Goal: Transaction & Acquisition: Purchase product/service

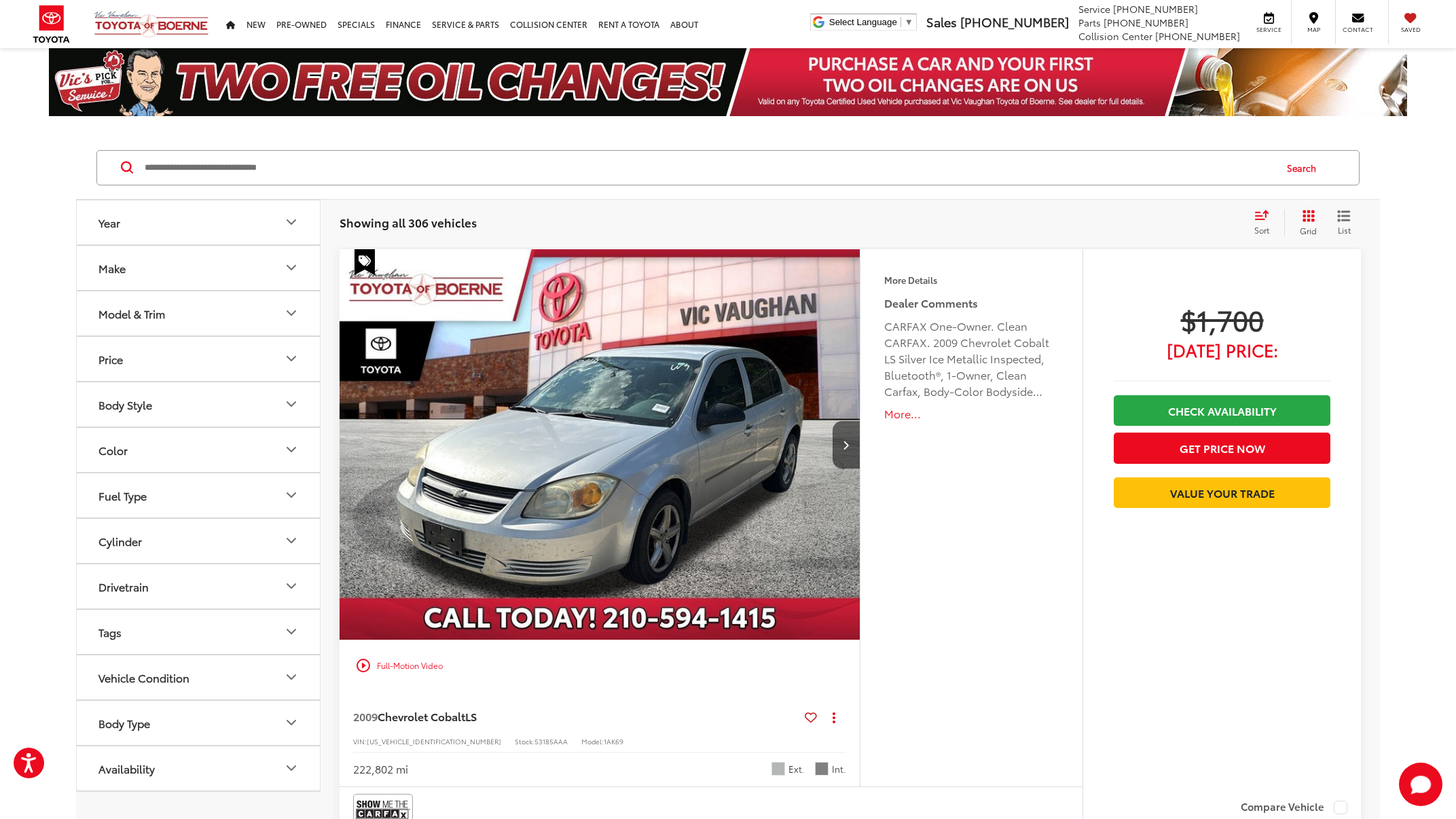
click at [273, 268] on button "Make" at bounding box center [199, 267] width 244 height 45
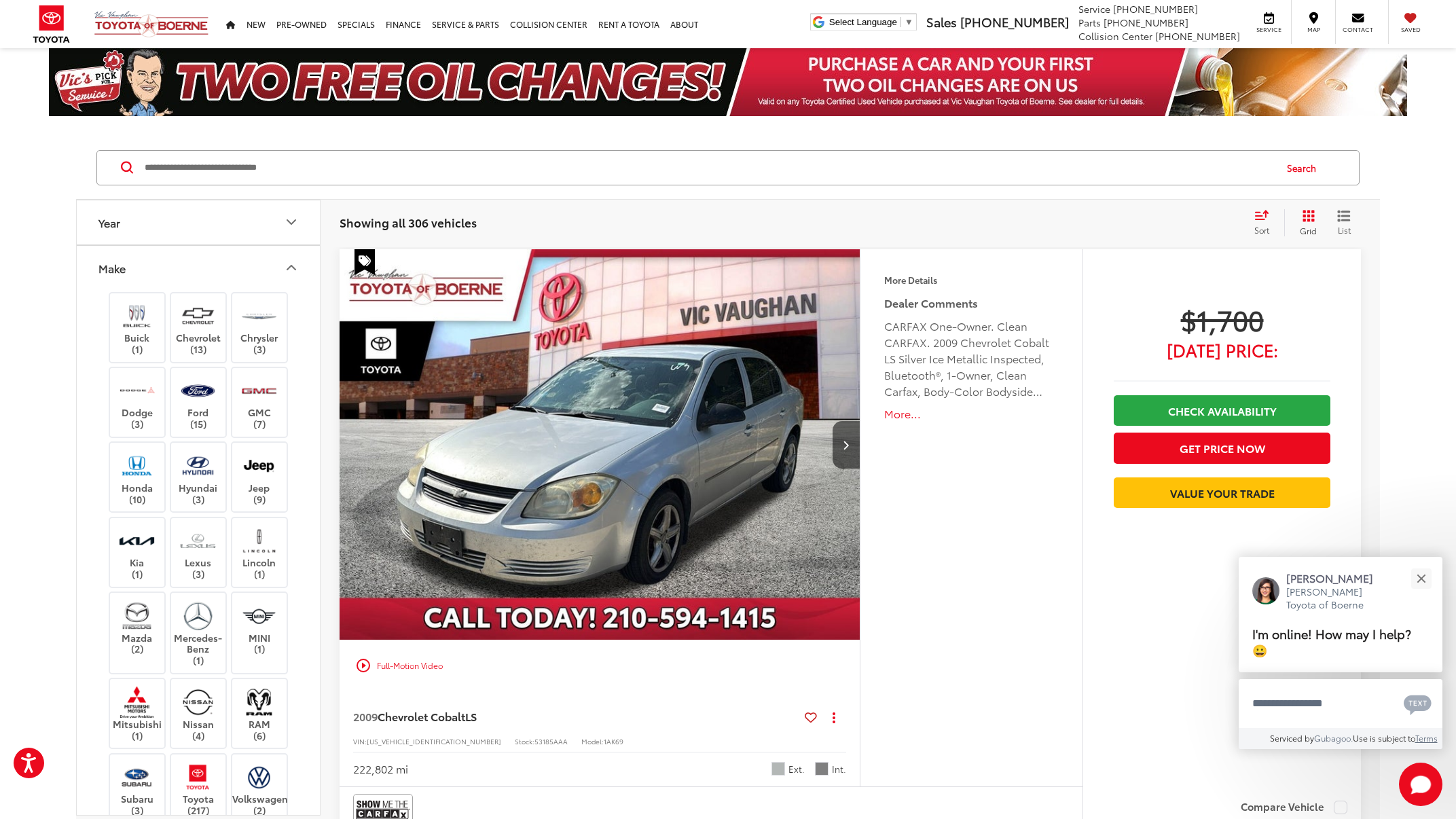
click at [291, 267] on icon "Make" at bounding box center [291, 267] width 16 height 16
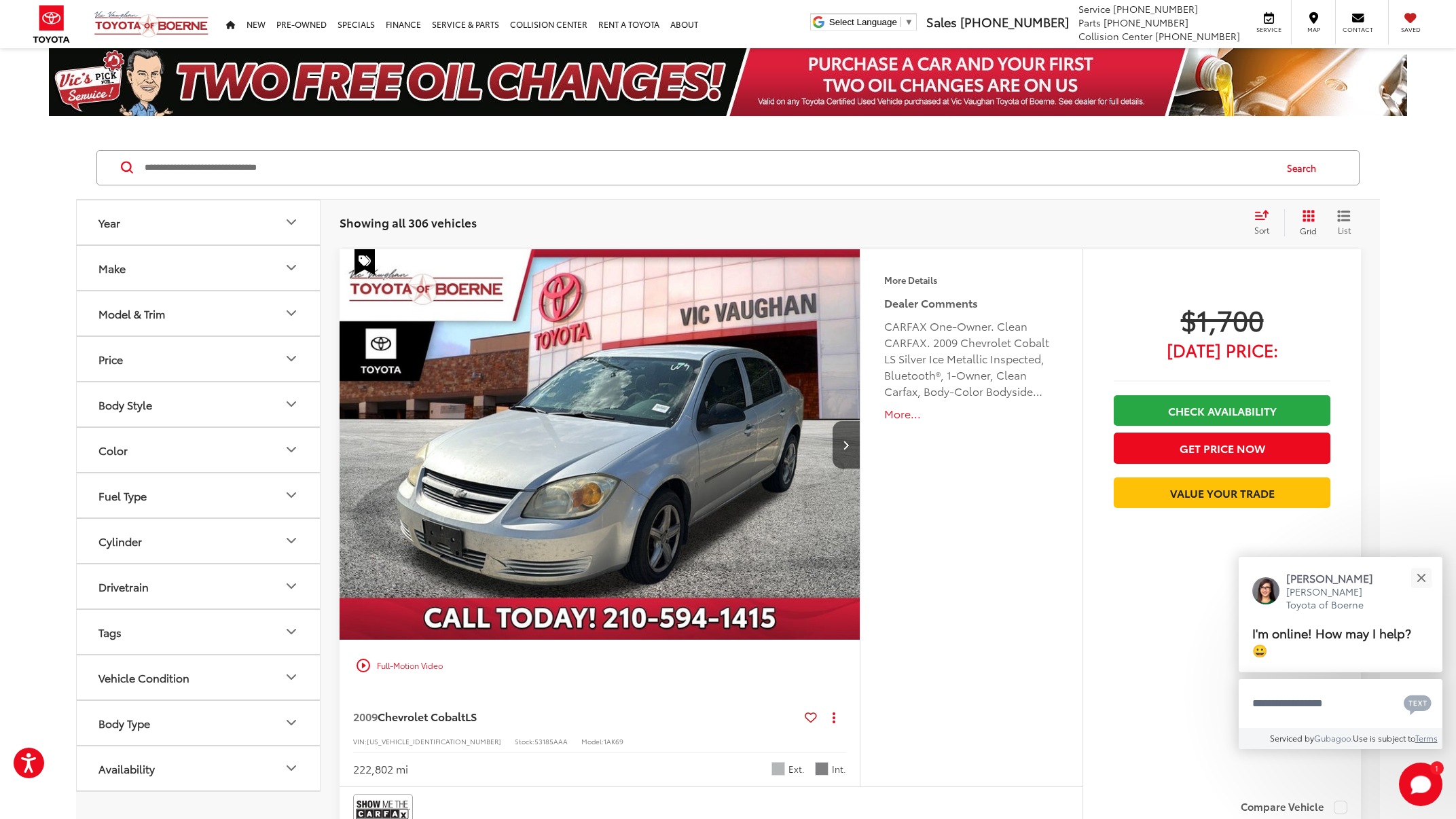
click at [293, 271] on icon "Make" at bounding box center [291, 267] width 16 height 16
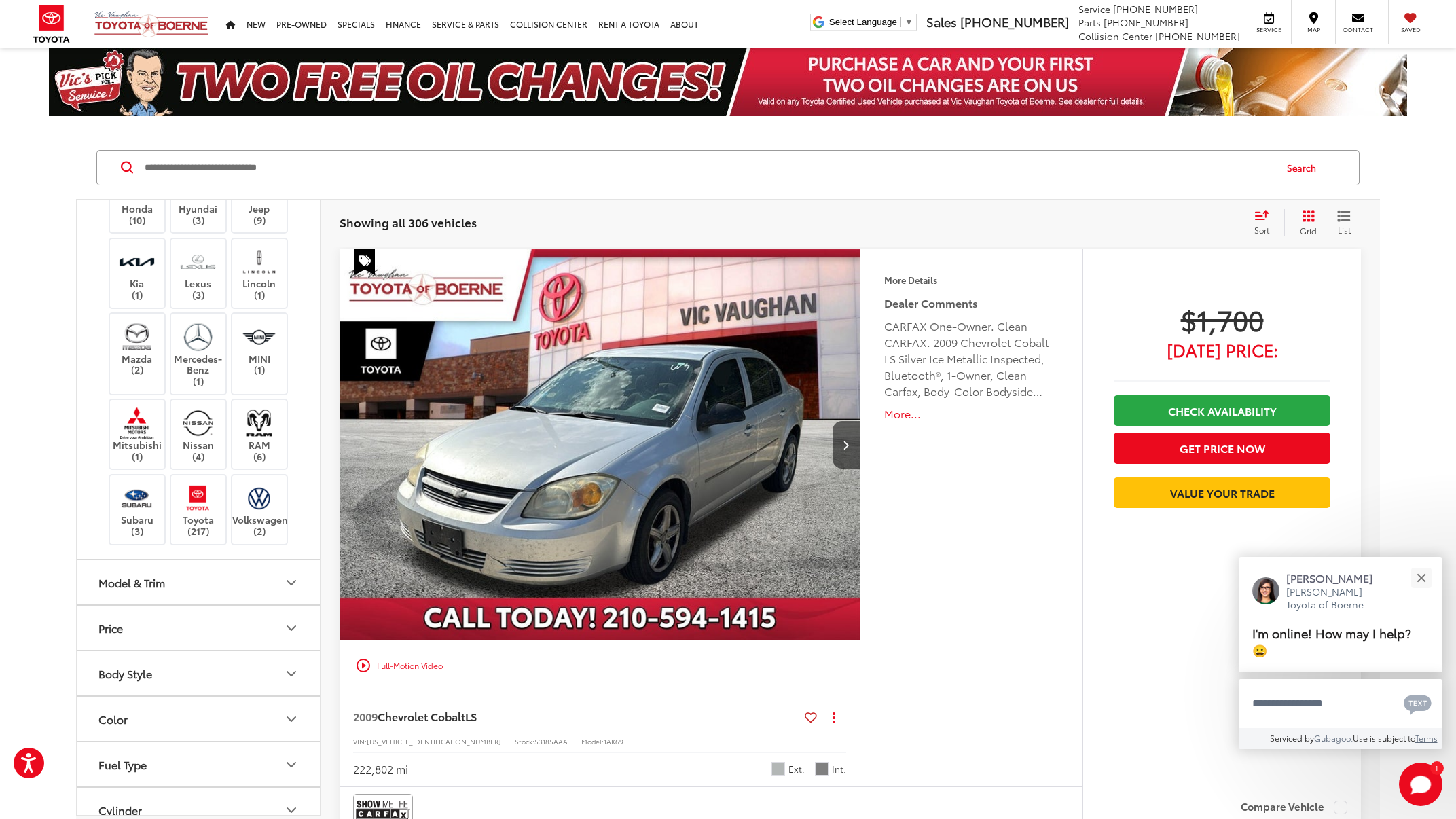
scroll to position [440, 0]
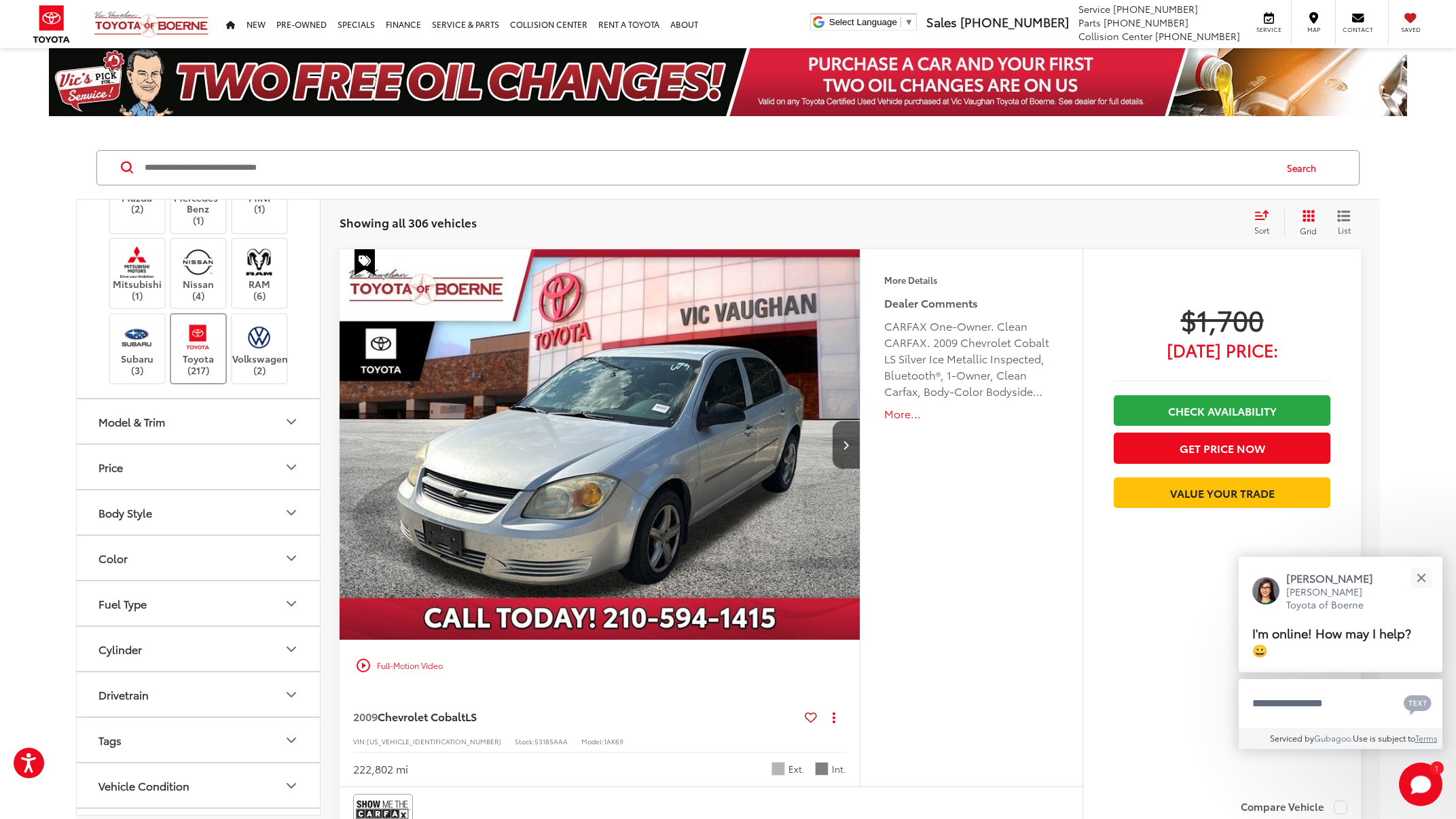
click at [214, 345] on label "Toyota (217)" at bounding box center [199, 349] width 55 height 55
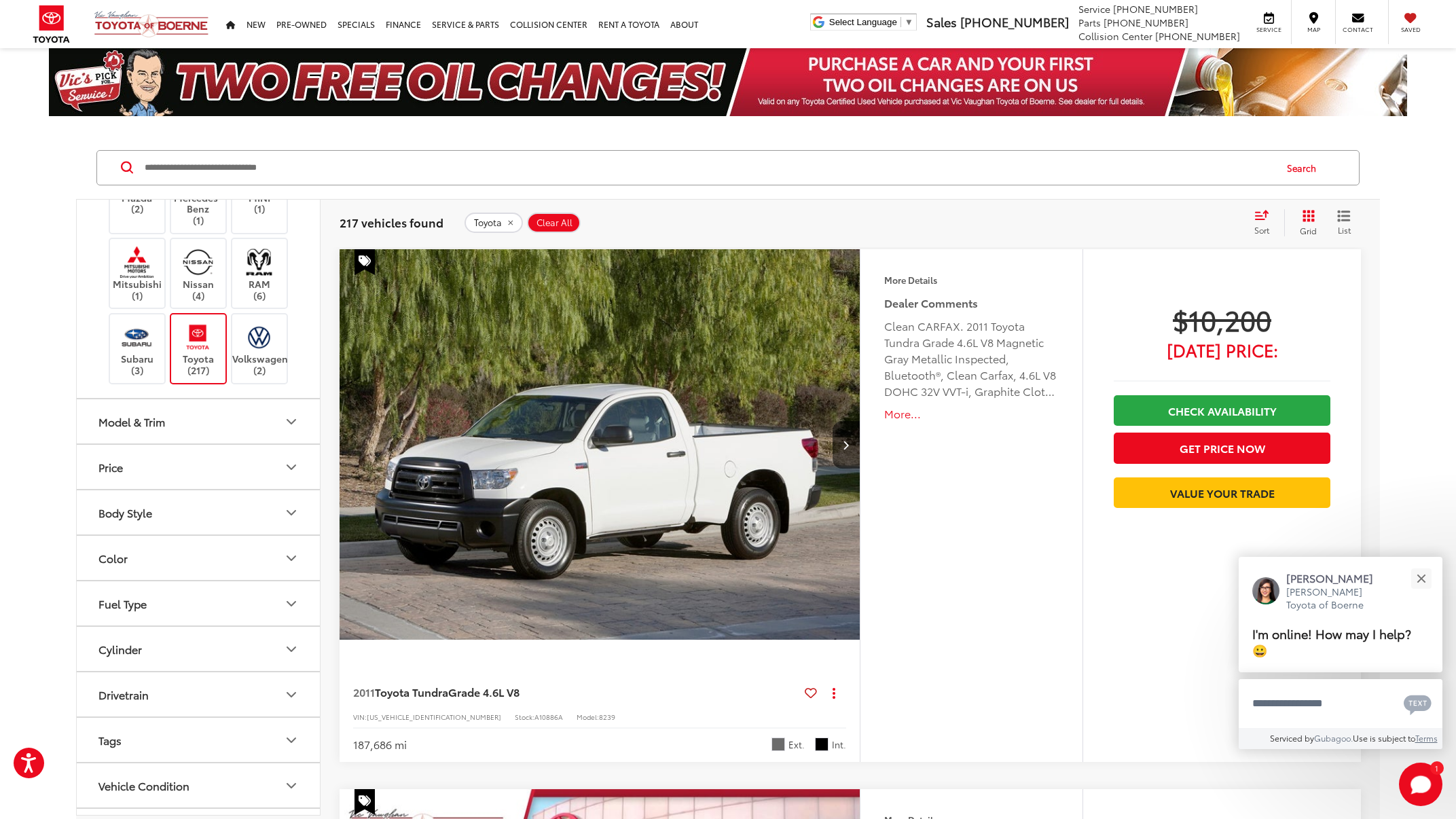
click at [190, 410] on button "Model & Trim" at bounding box center [199, 421] width 244 height 45
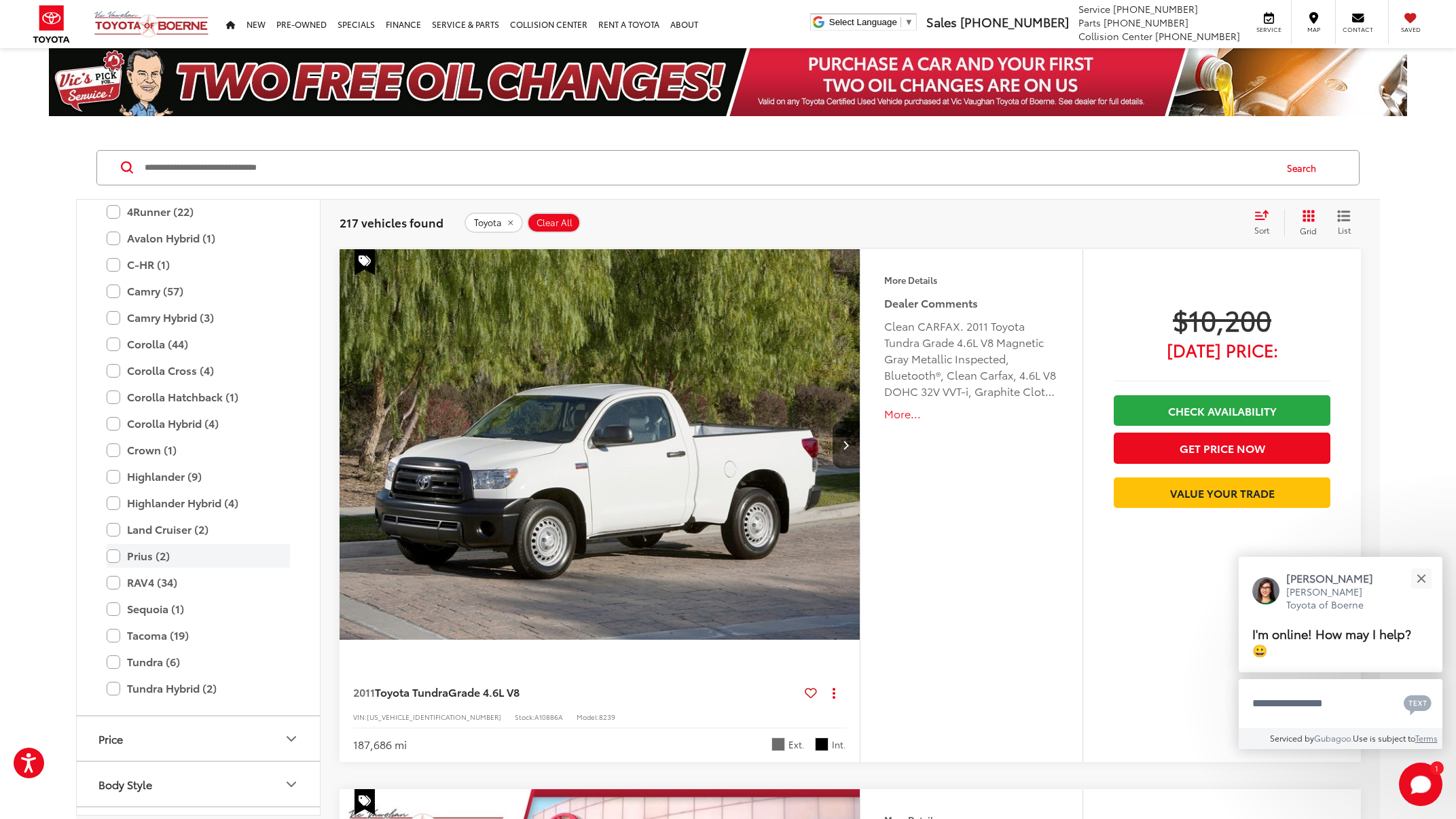
scroll to position [844, 0]
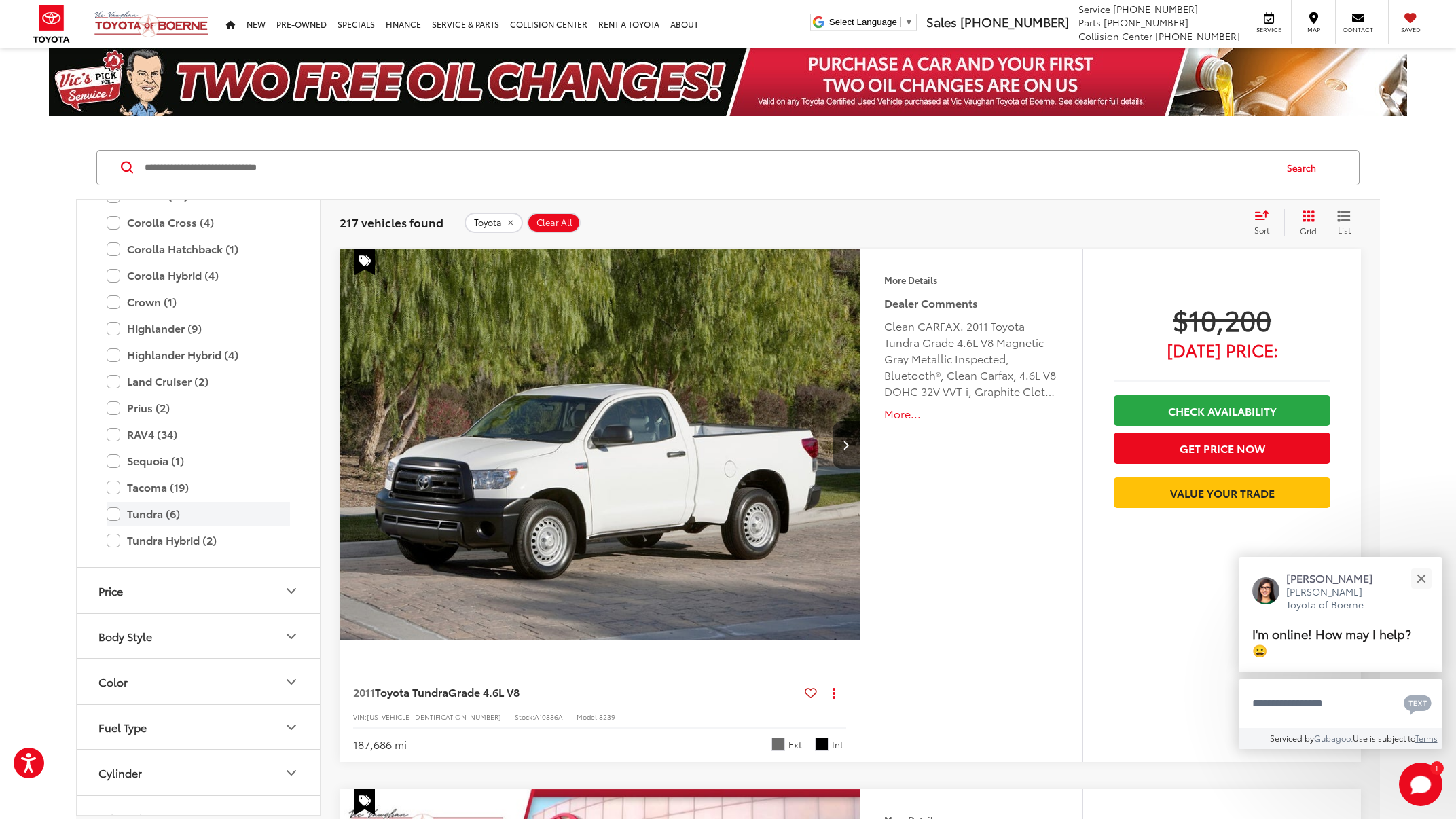
click at [148, 503] on label "Tundra (6)" at bounding box center [198, 513] width 183 height 24
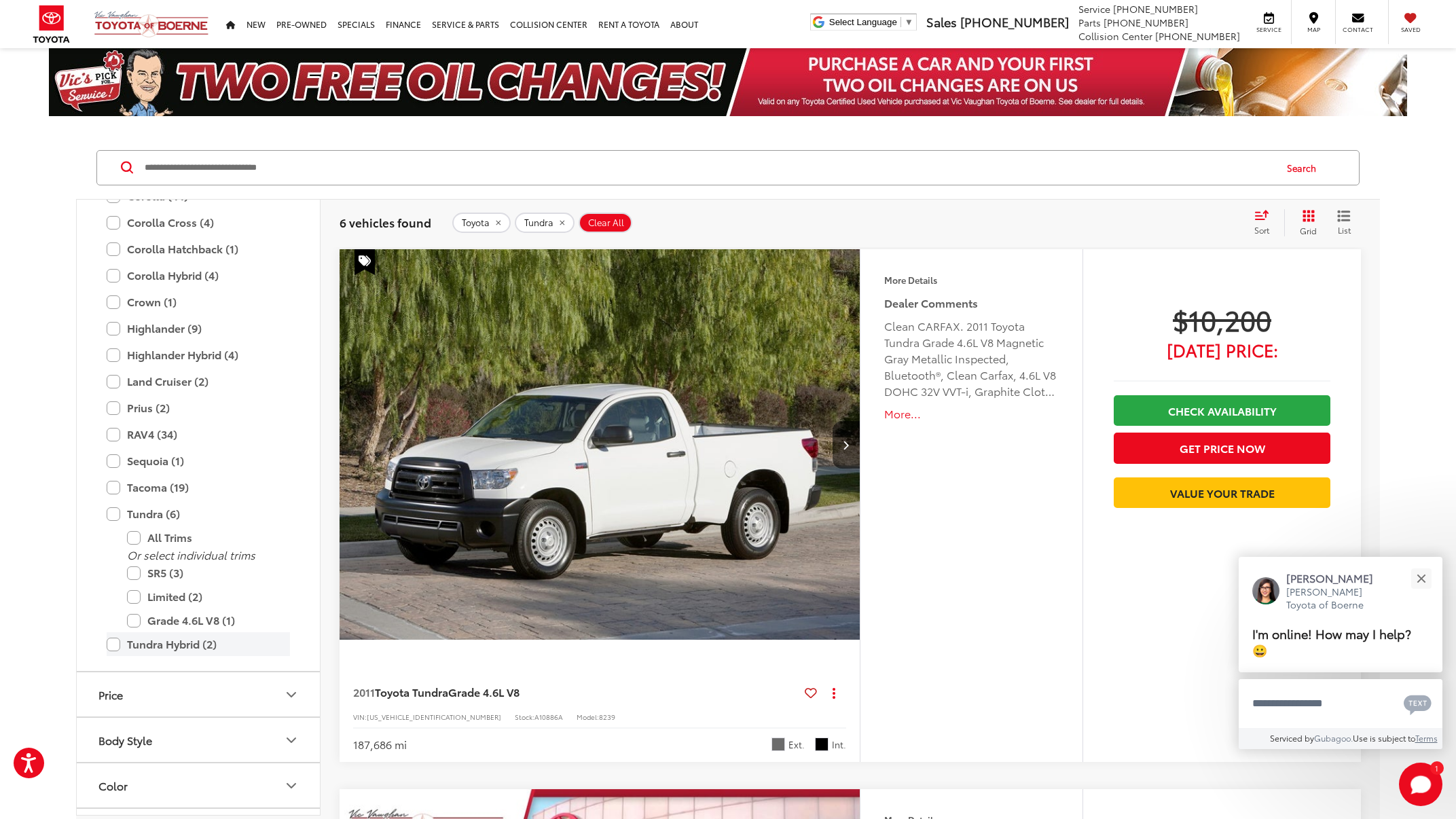
click at [116, 633] on label "Tundra Hybrid (2)" at bounding box center [198, 644] width 183 height 24
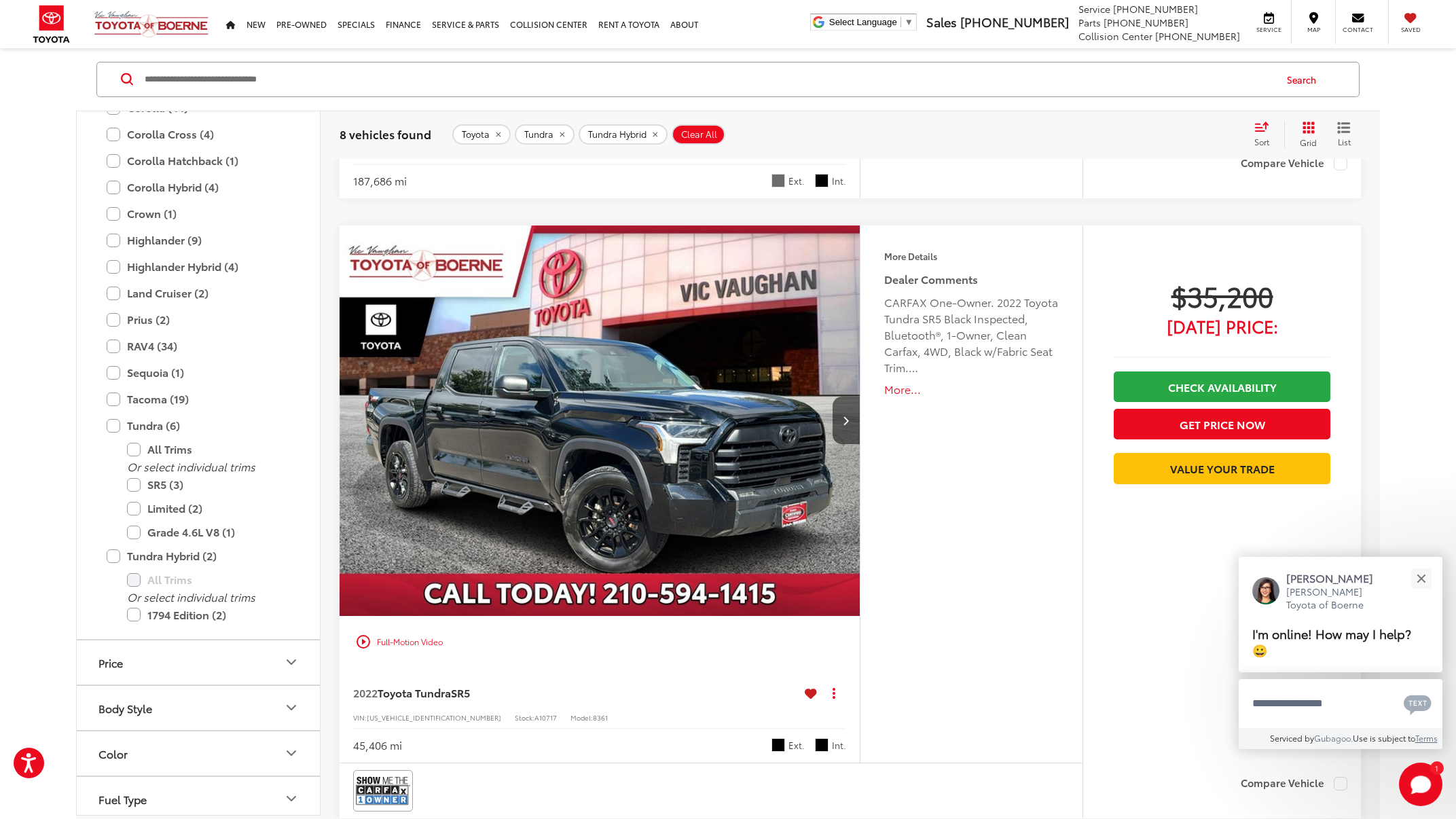
scroll to position [566, 0]
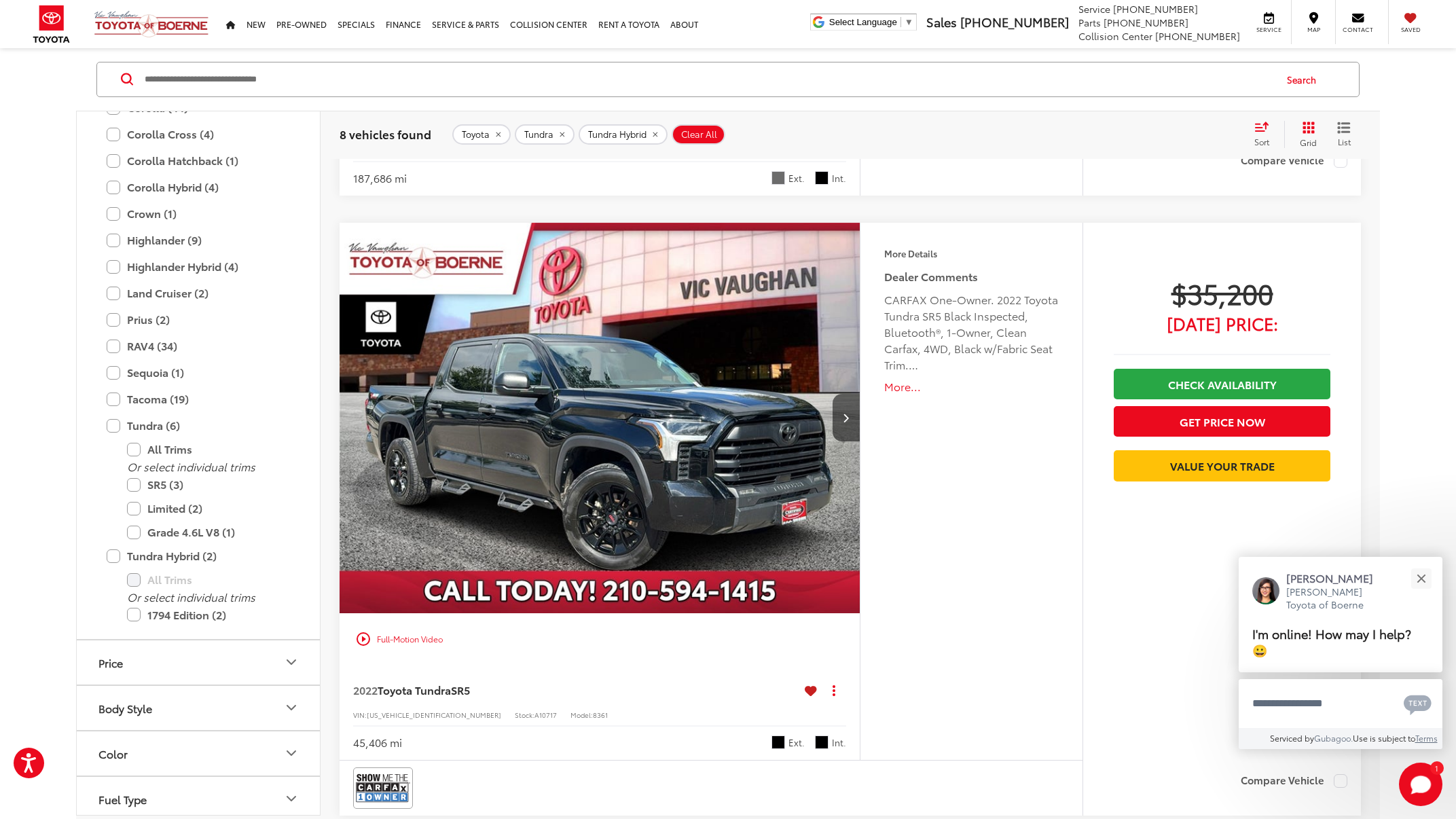
click at [715, 440] on img "2022 Toyota Tundra SR5 0" at bounding box center [600, 418] width 522 height 392
click at [1422, 576] on button "Close" at bounding box center [1421, 579] width 30 height 30
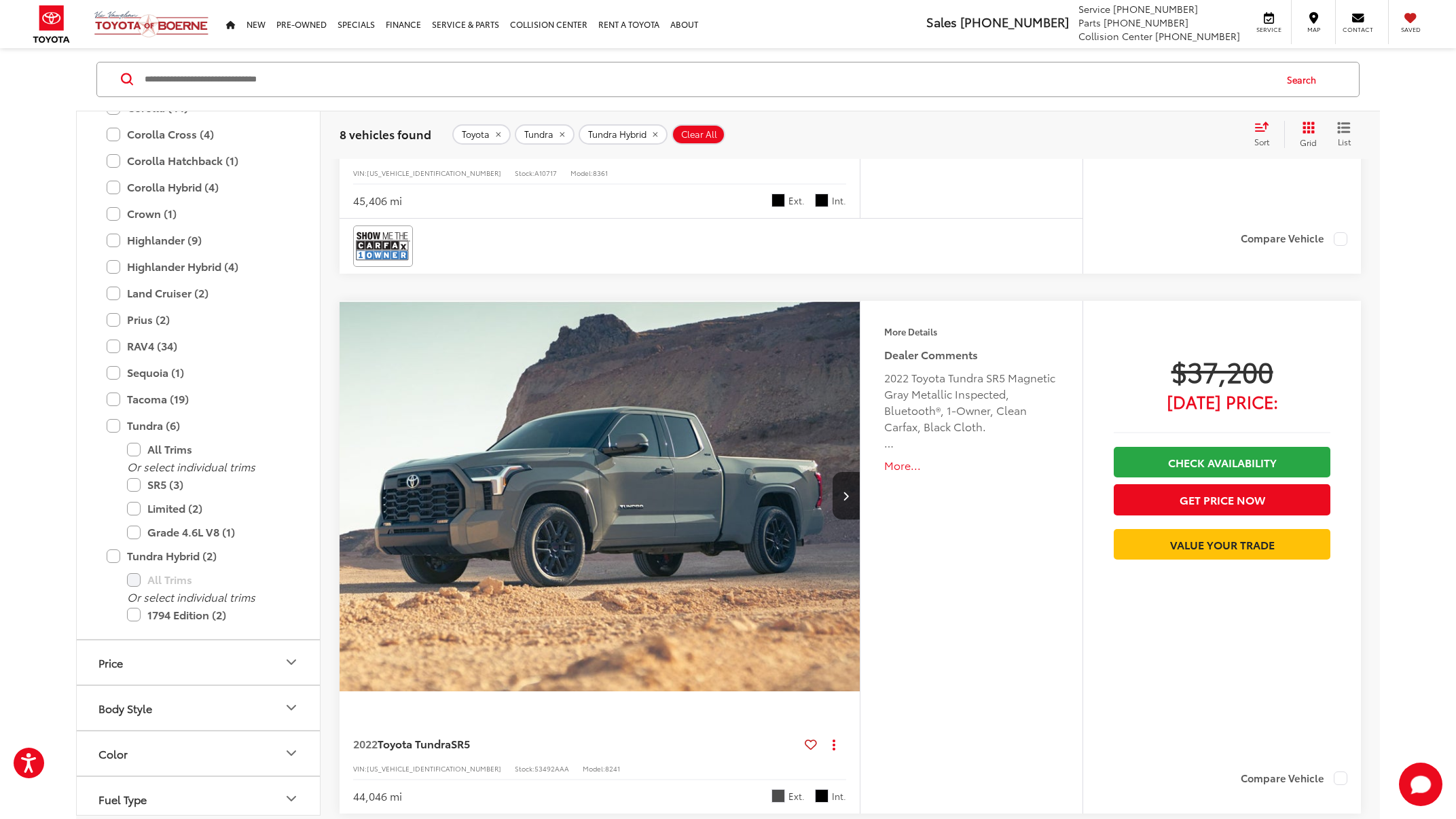
scroll to position [624, 0]
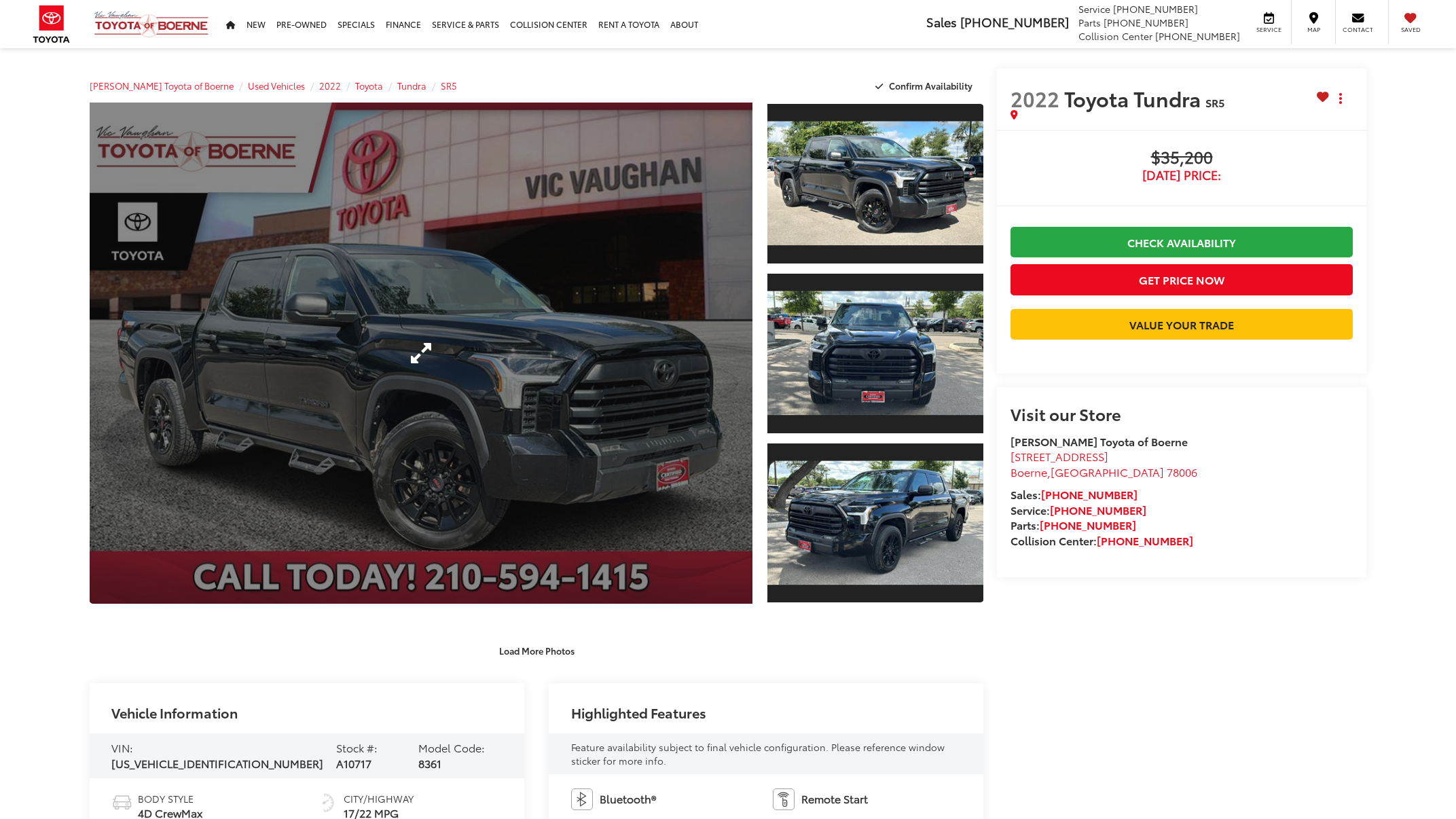
click at [611, 393] on link "Expand Photo 0" at bounding box center [421, 353] width 663 height 501
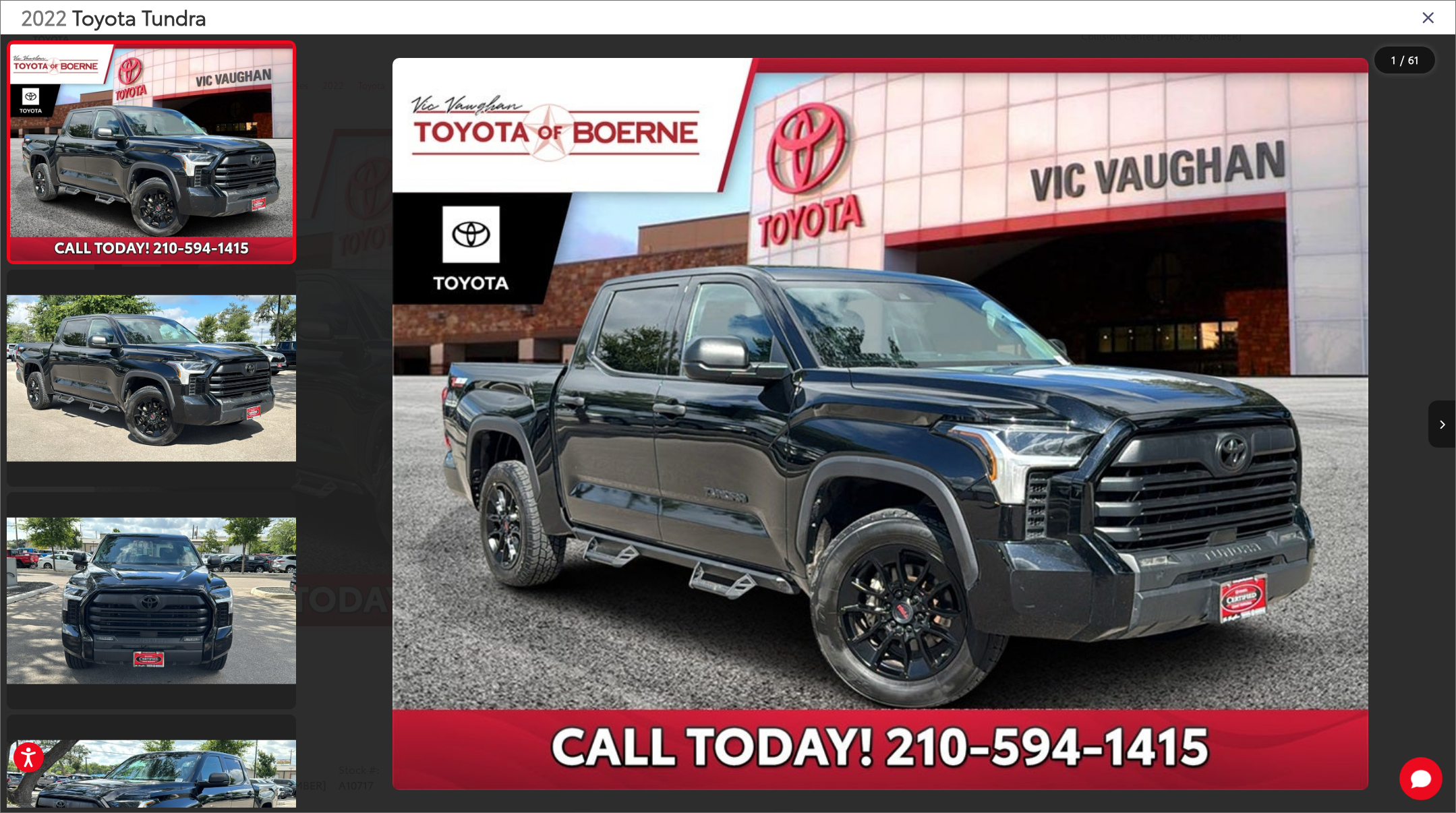
click at [1428, 423] on button "Next image" at bounding box center [1441, 424] width 27 height 47
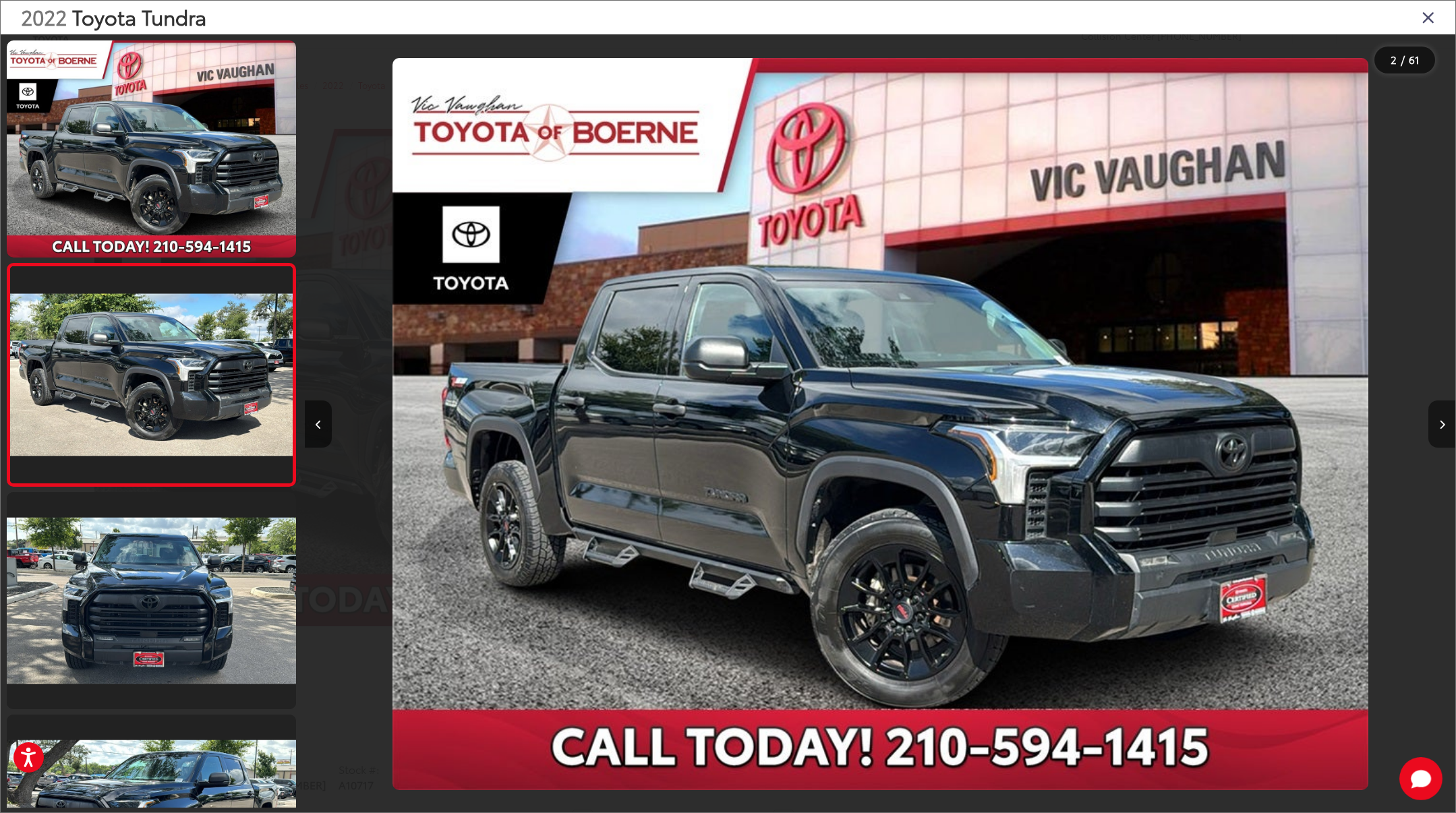
scroll to position [0, 1150]
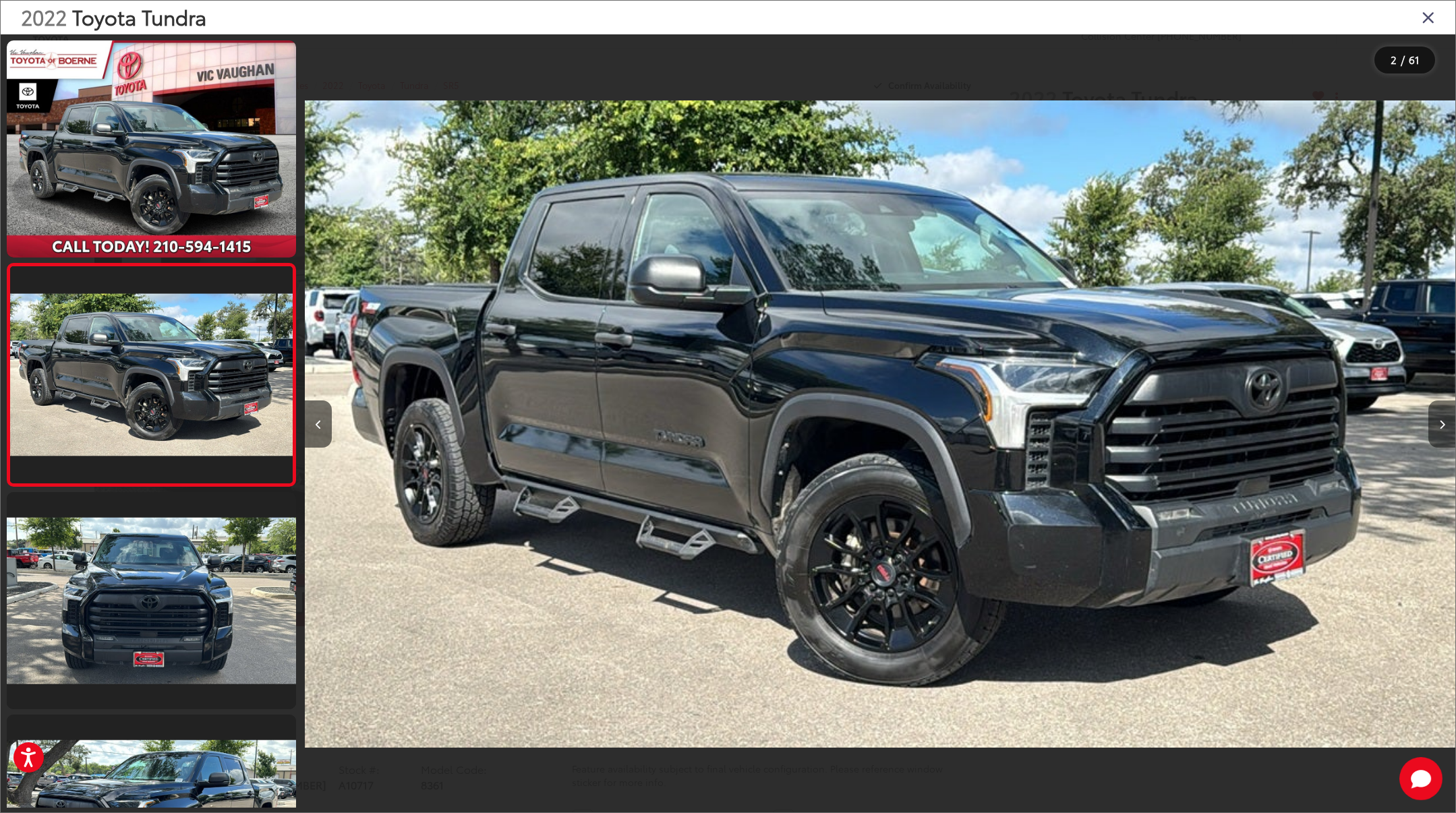
click at [1428, 423] on button "Next image" at bounding box center [1441, 424] width 27 height 47
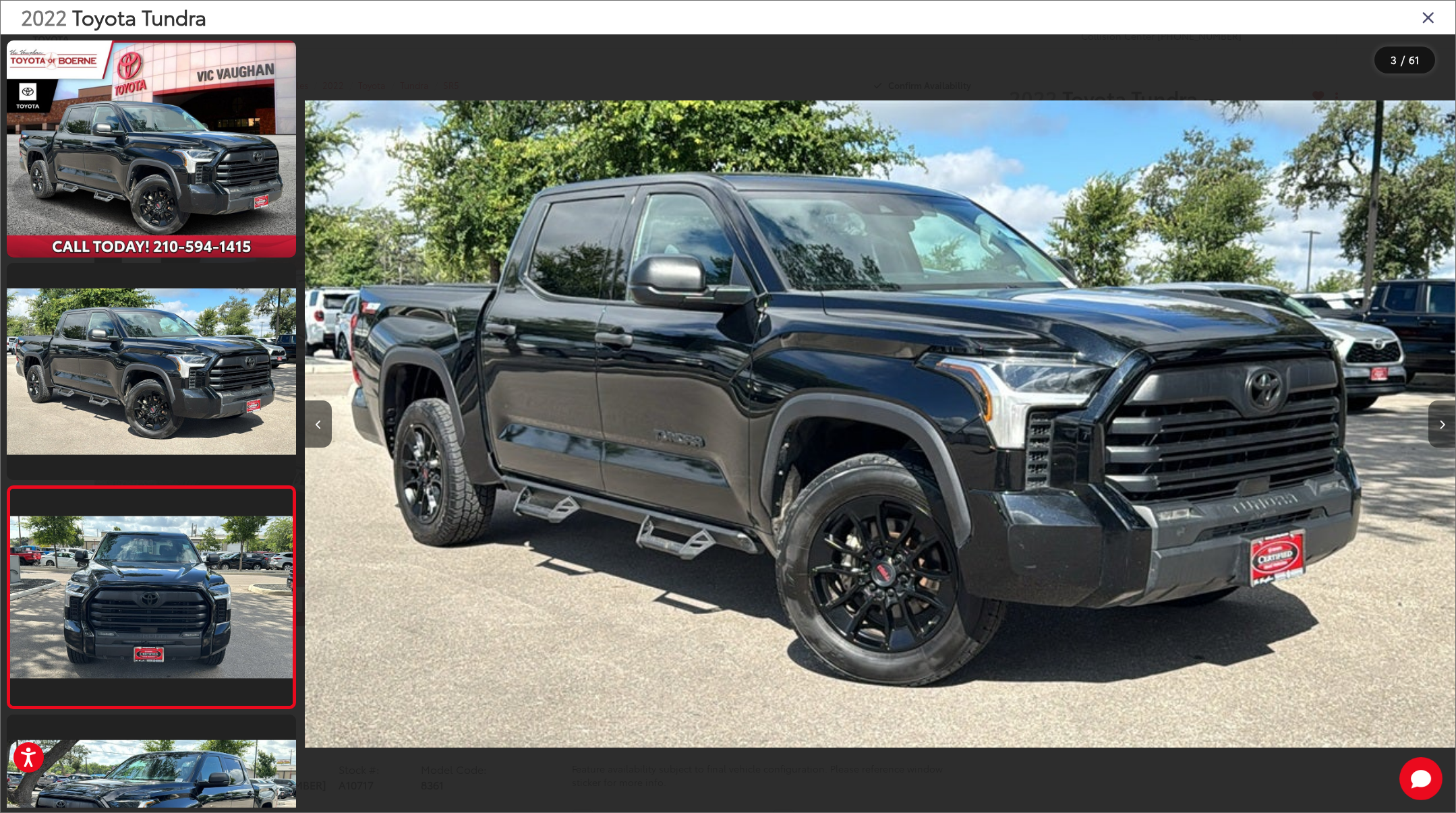
scroll to position [212, 0]
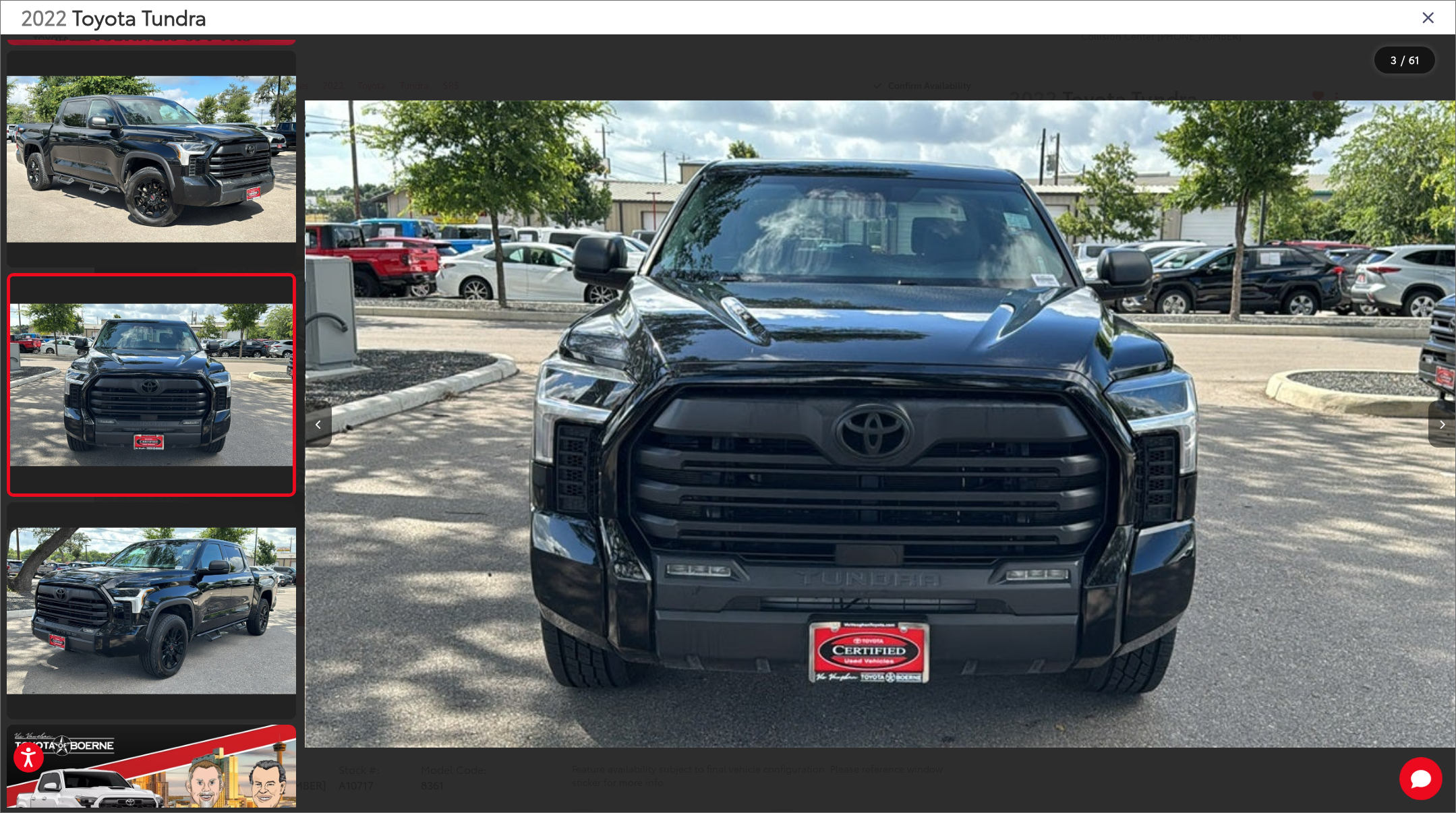
click at [1428, 423] on button "Next image" at bounding box center [1441, 424] width 27 height 47
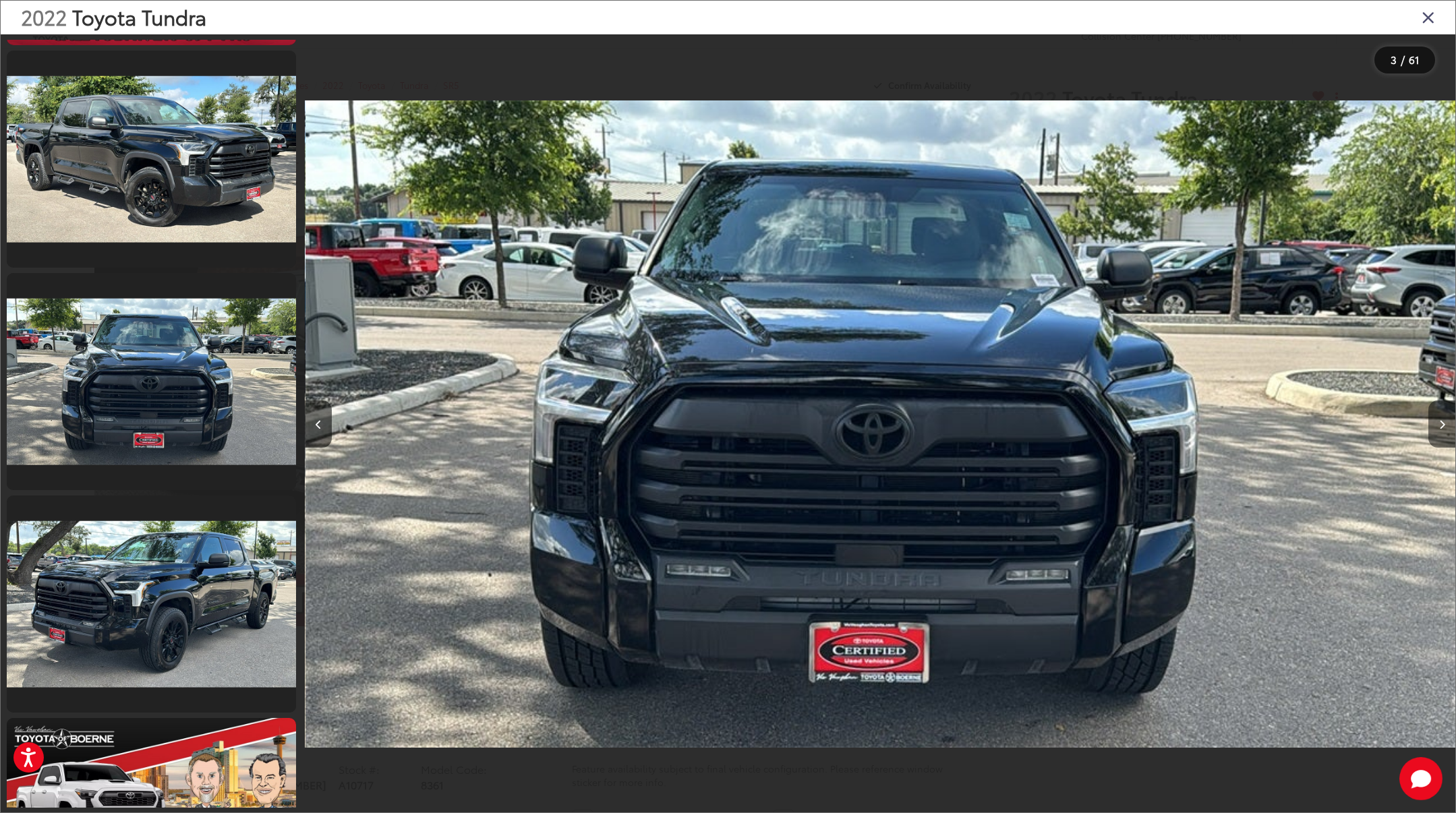
scroll to position [435, 0]
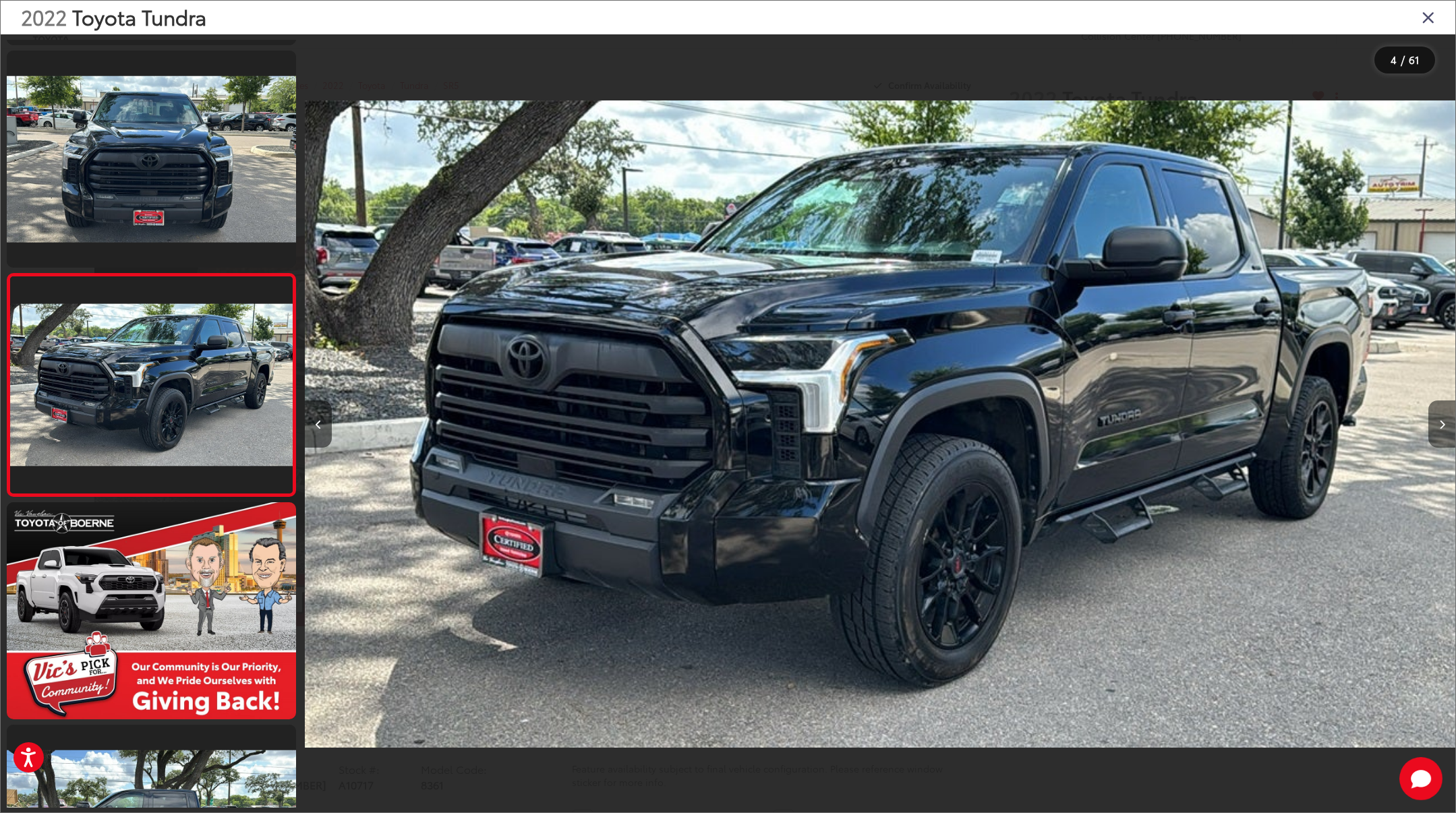
click at [1428, 423] on button "Next image" at bounding box center [1441, 424] width 27 height 47
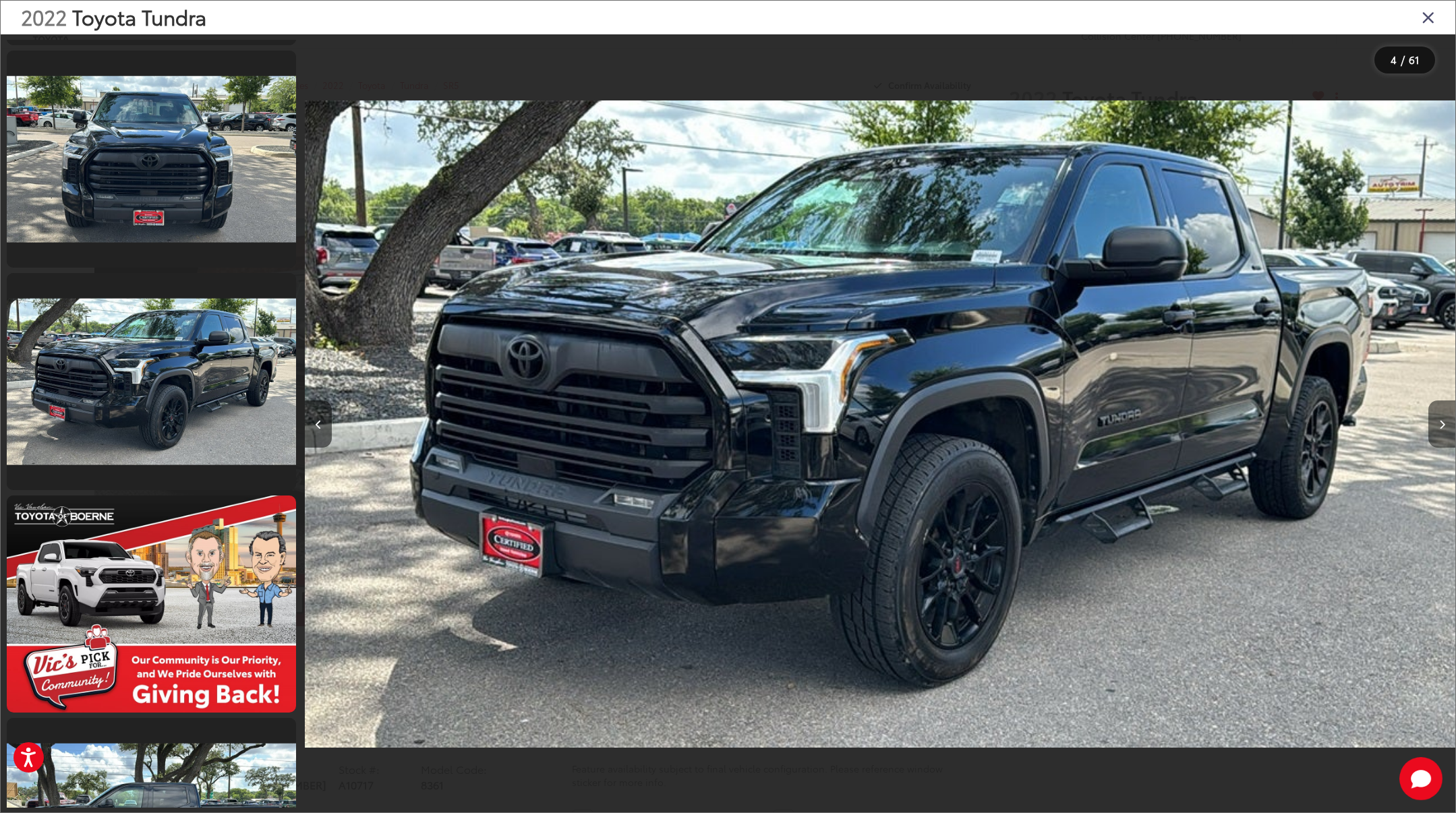
scroll to position [657, 0]
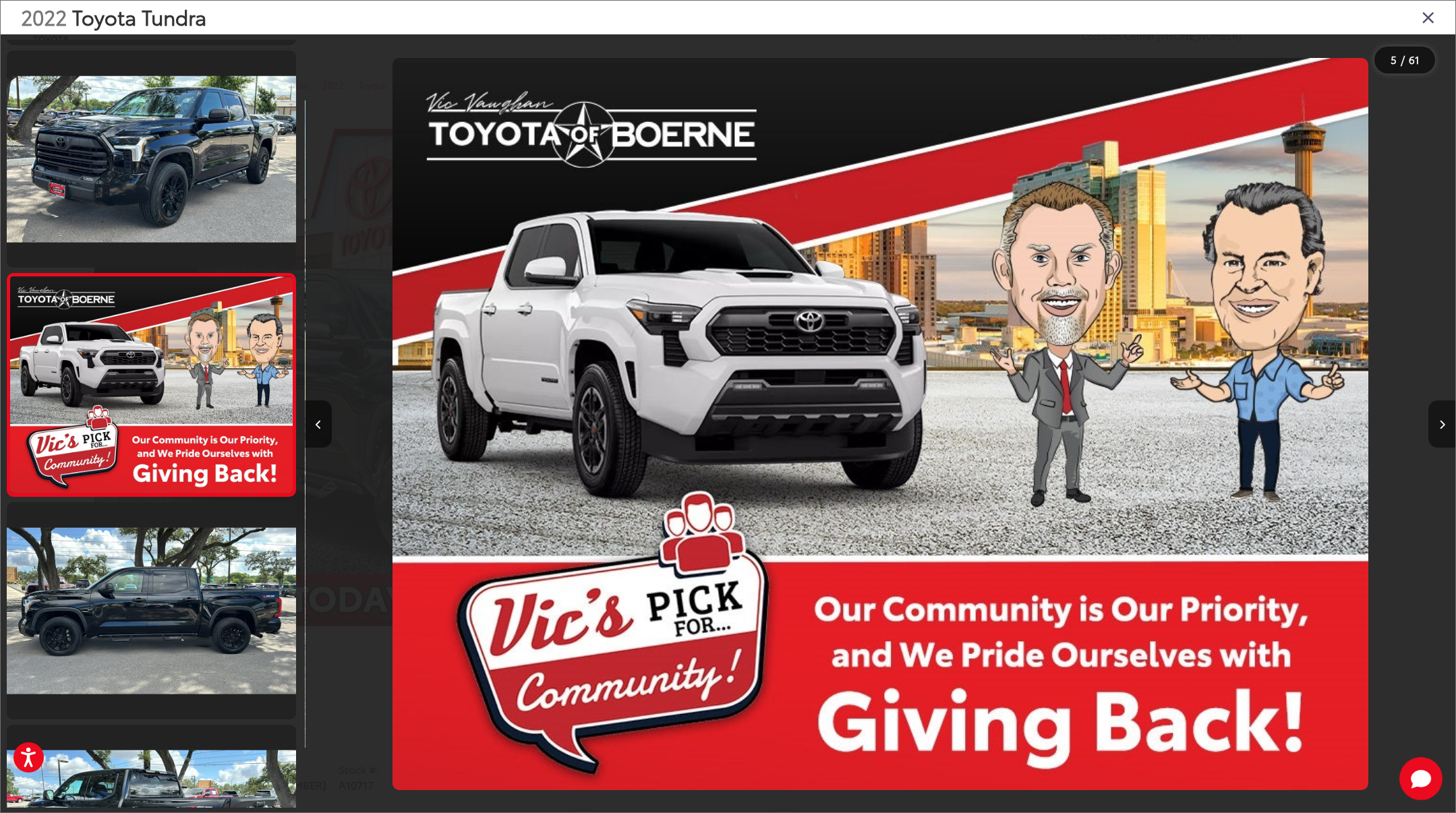
click at [1428, 423] on button "Next image" at bounding box center [1441, 424] width 27 height 47
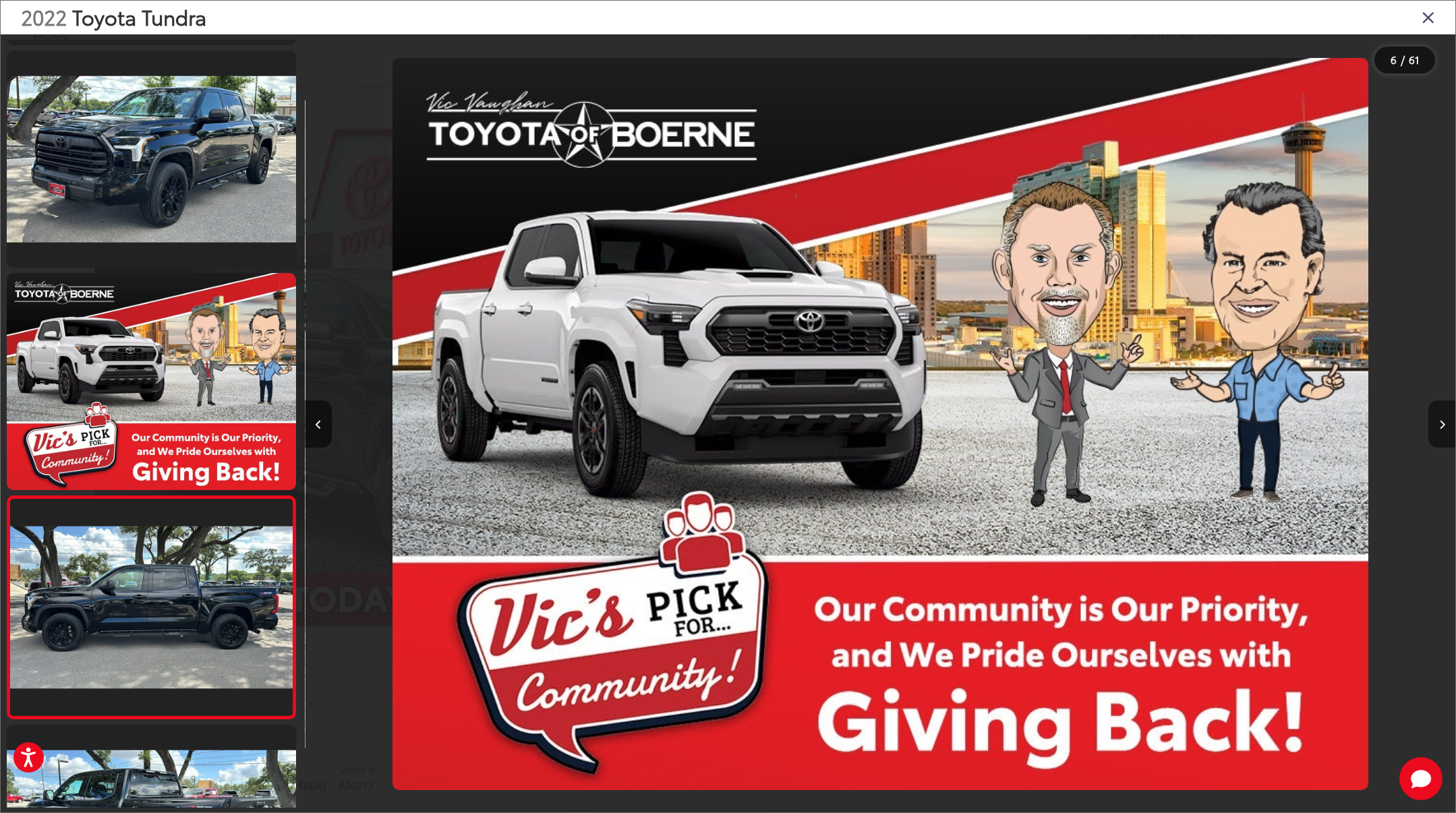
scroll to position [880, 0]
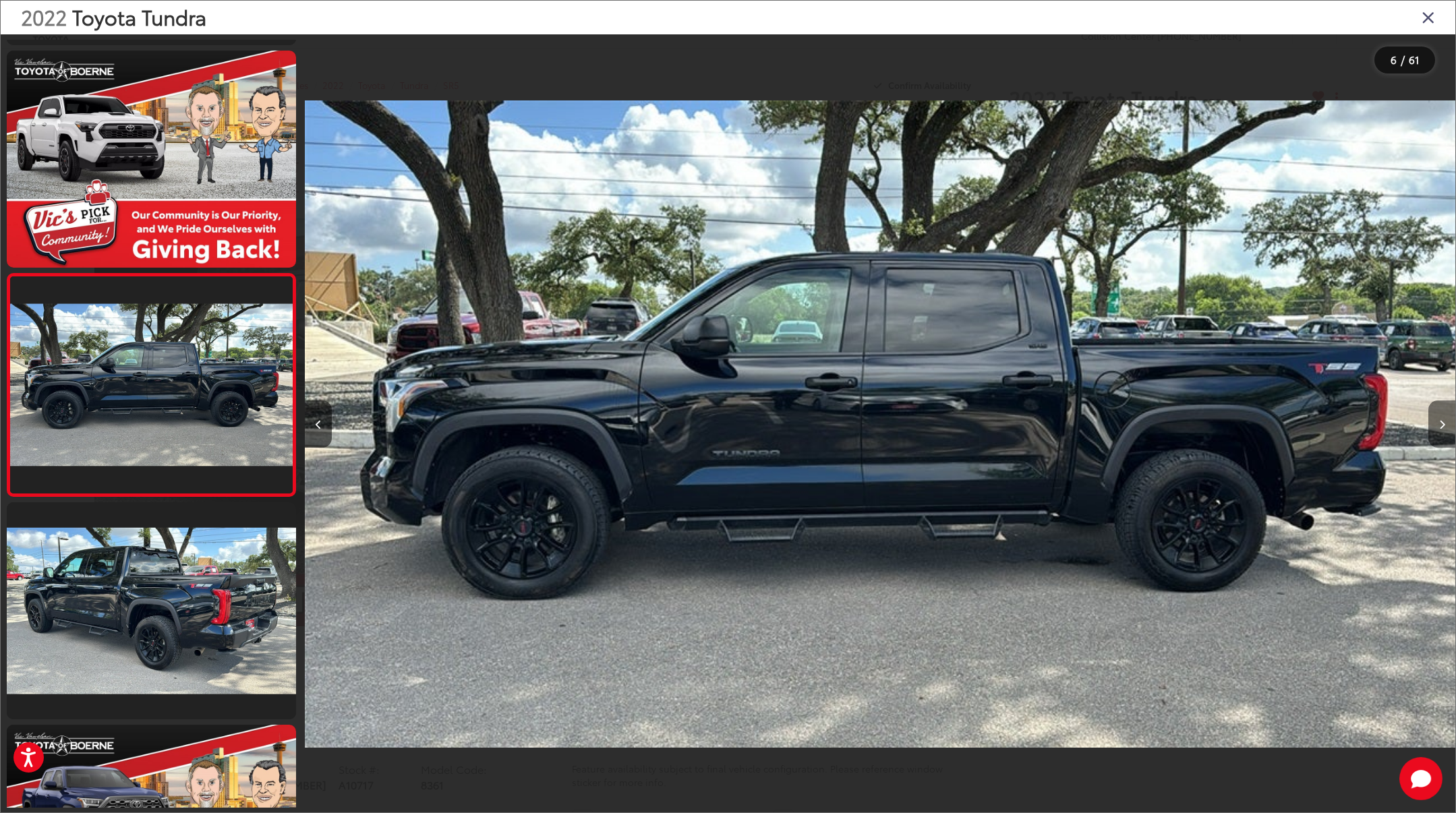
click at [1428, 423] on button "Next image" at bounding box center [1441, 424] width 27 height 47
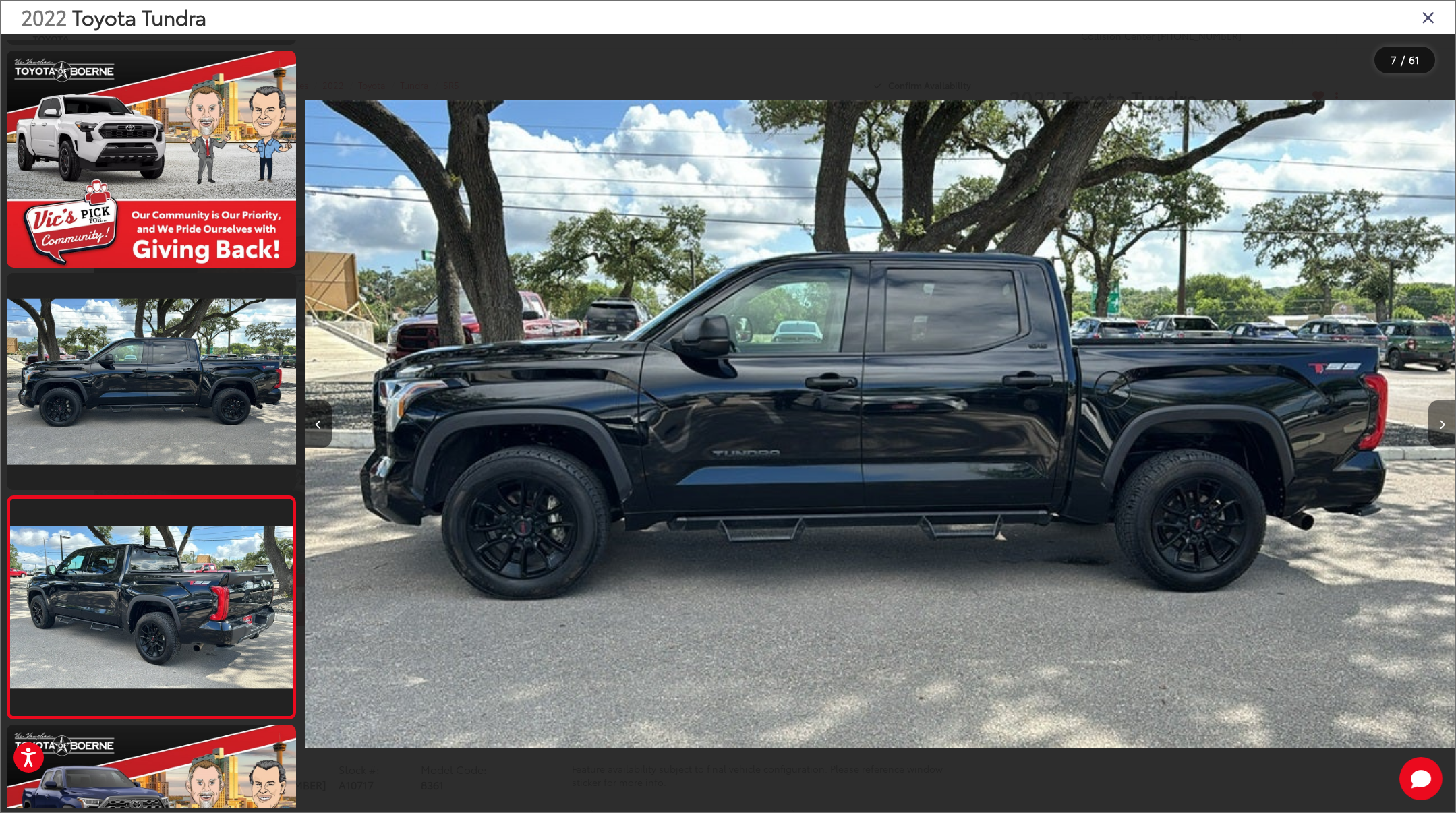
scroll to position [1102, 0]
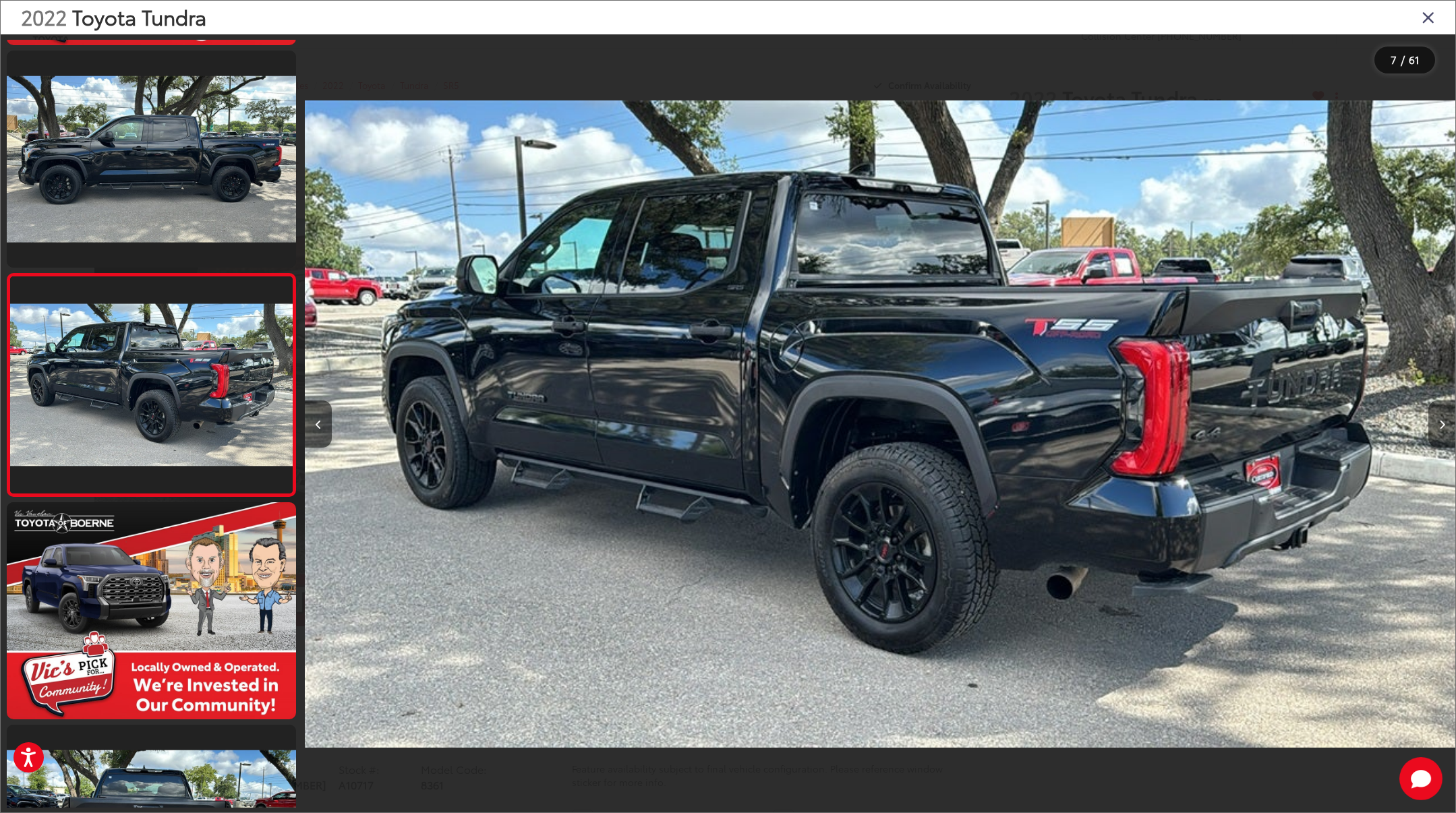
click at [1428, 423] on button "Next image" at bounding box center [1441, 424] width 27 height 47
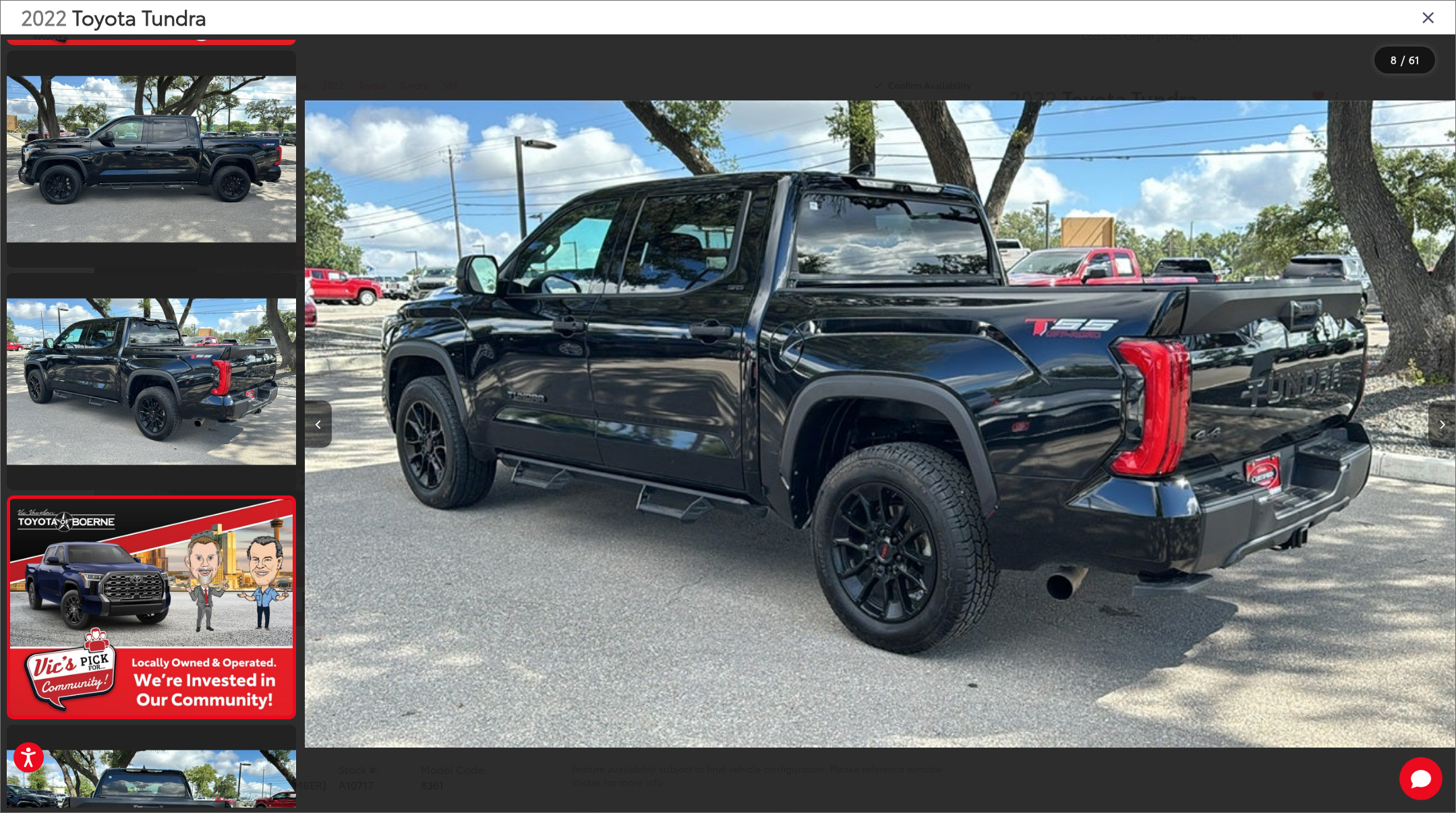
scroll to position [1325, 0]
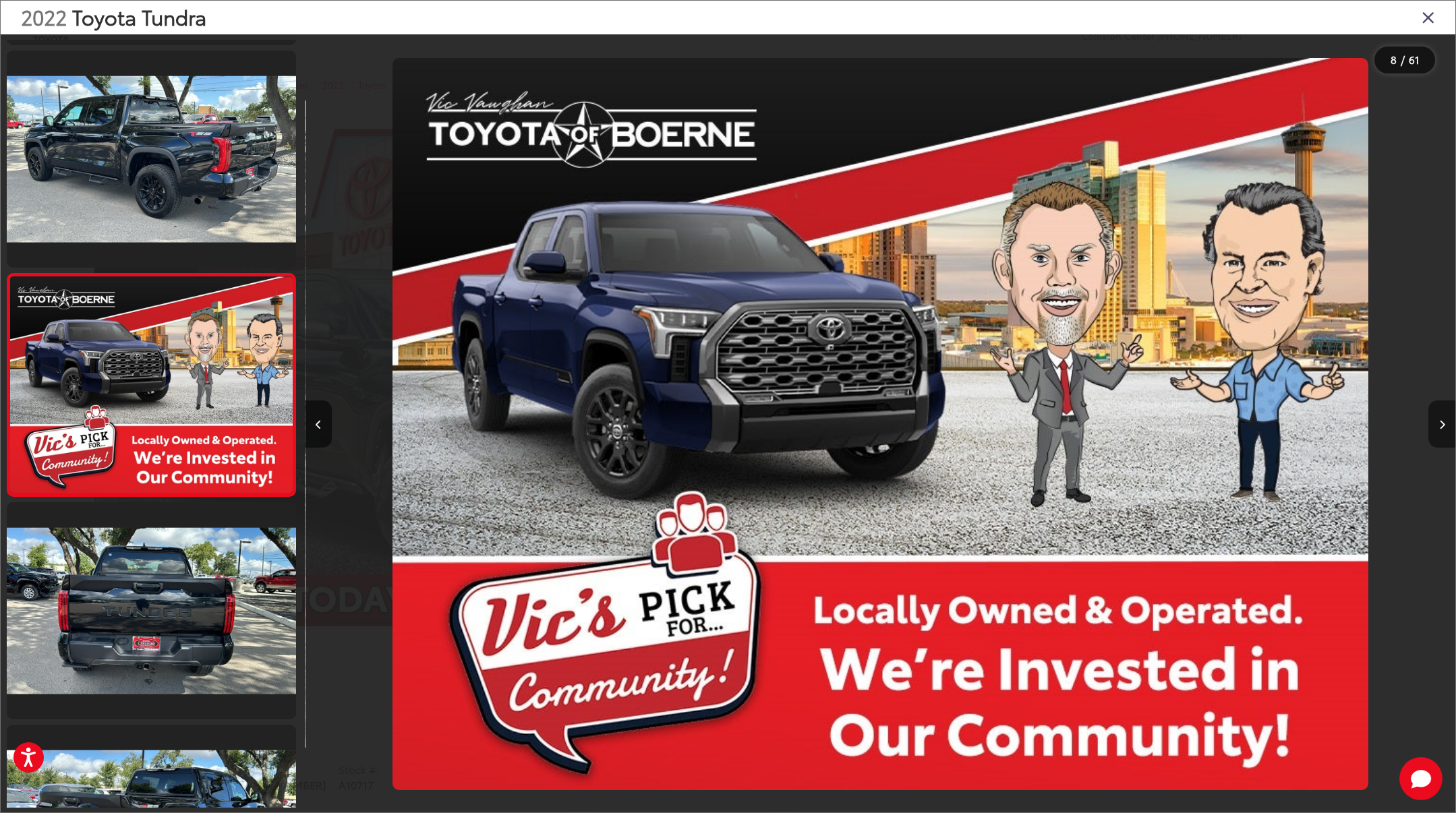
click at [1428, 423] on button "Next image" at bounding box center [1441, 424] width 27 height 47
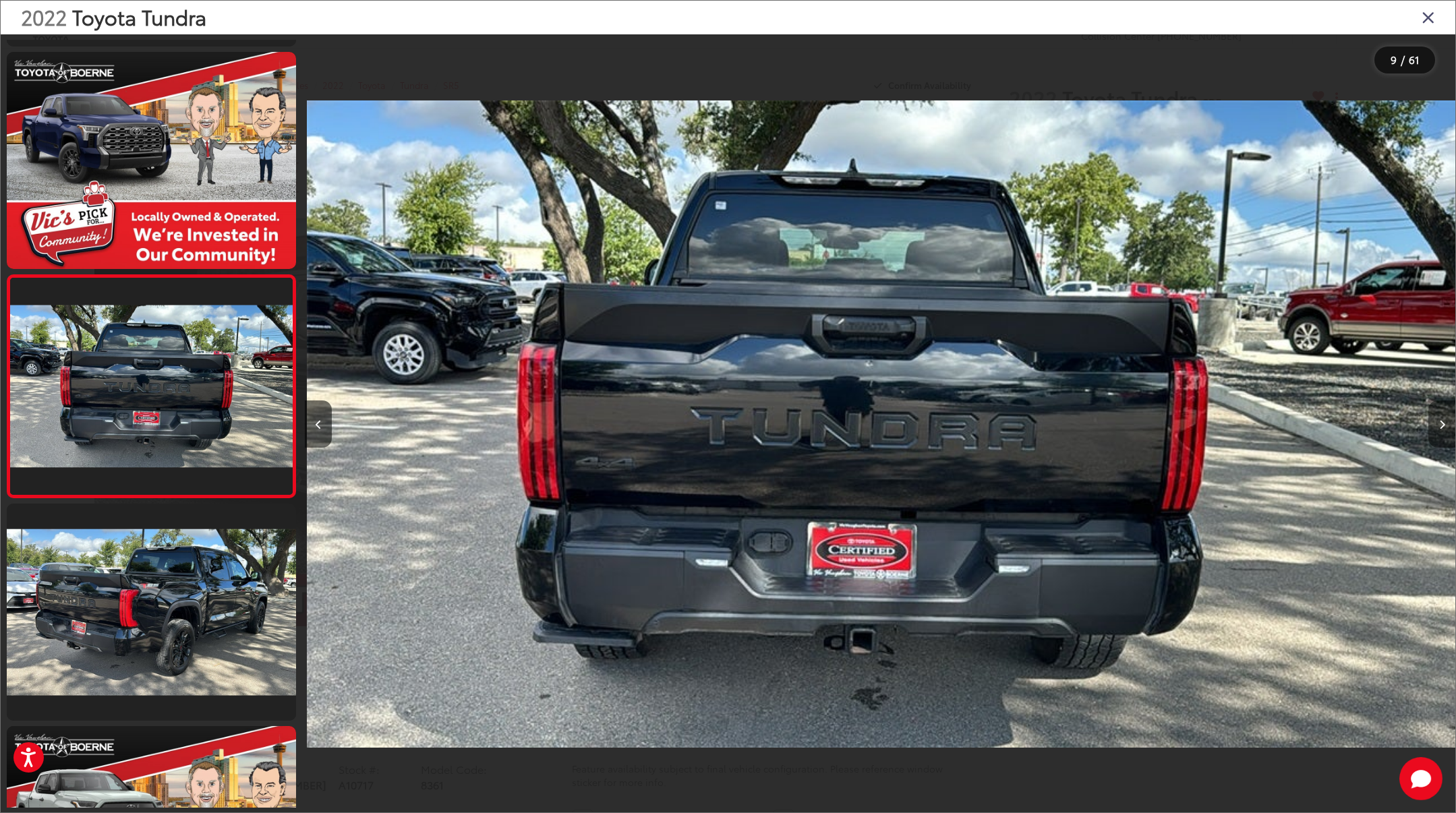
scroll to position [1546, 0]
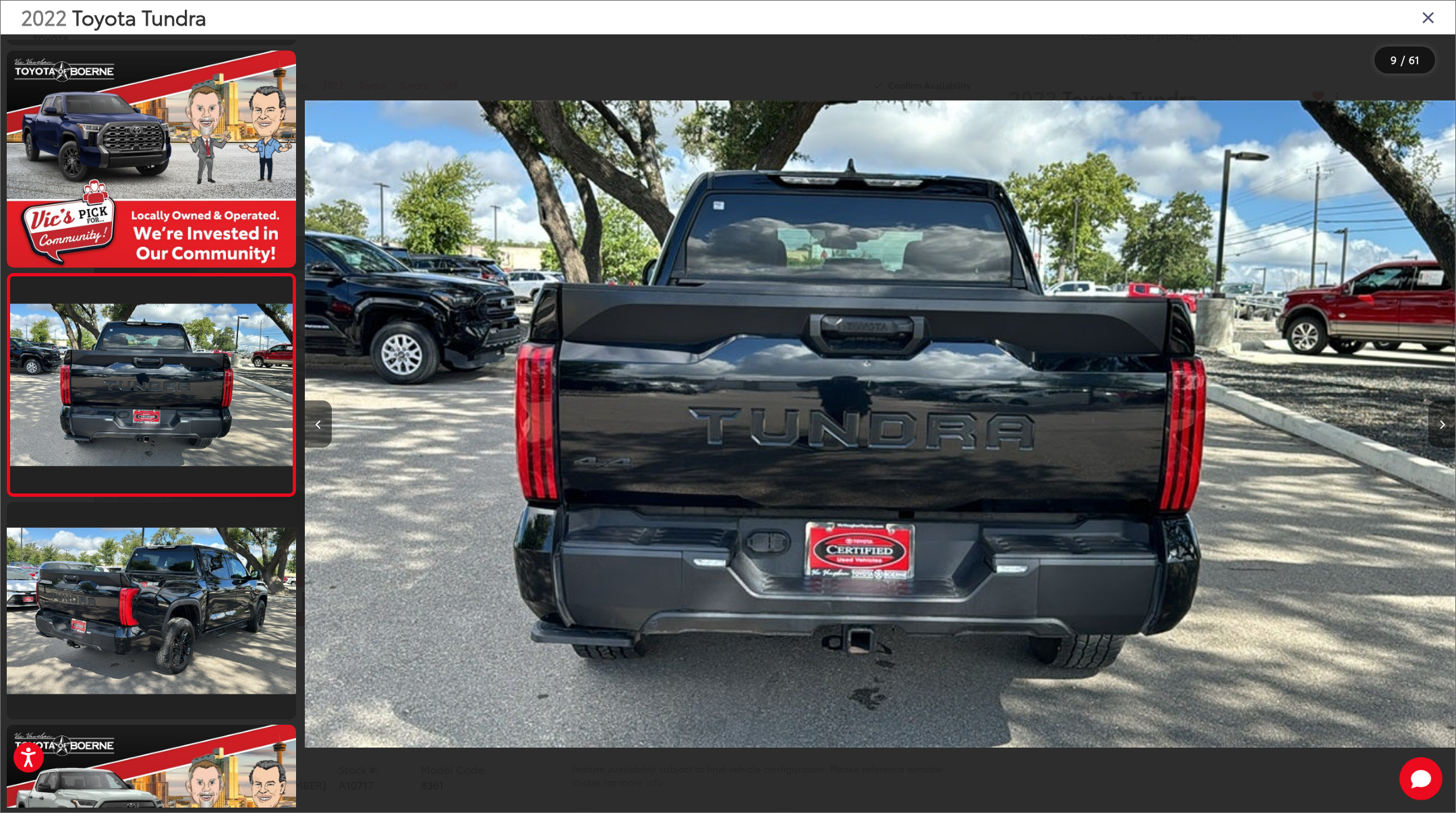
click at [1428, 423] on button "Next image" at bounding box center [1441, 424] width 27 height 47
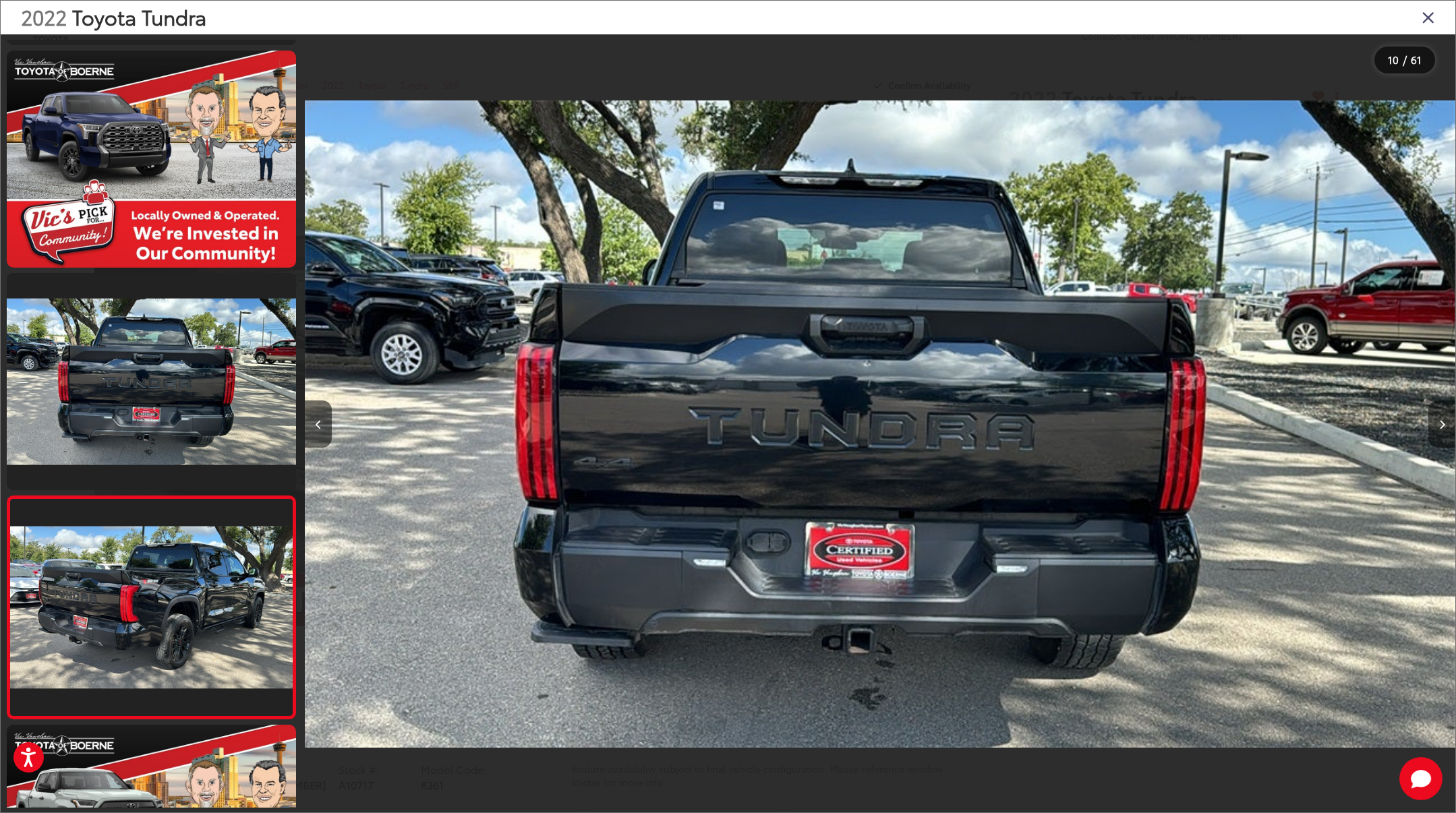
scroll to position [1769, 0]
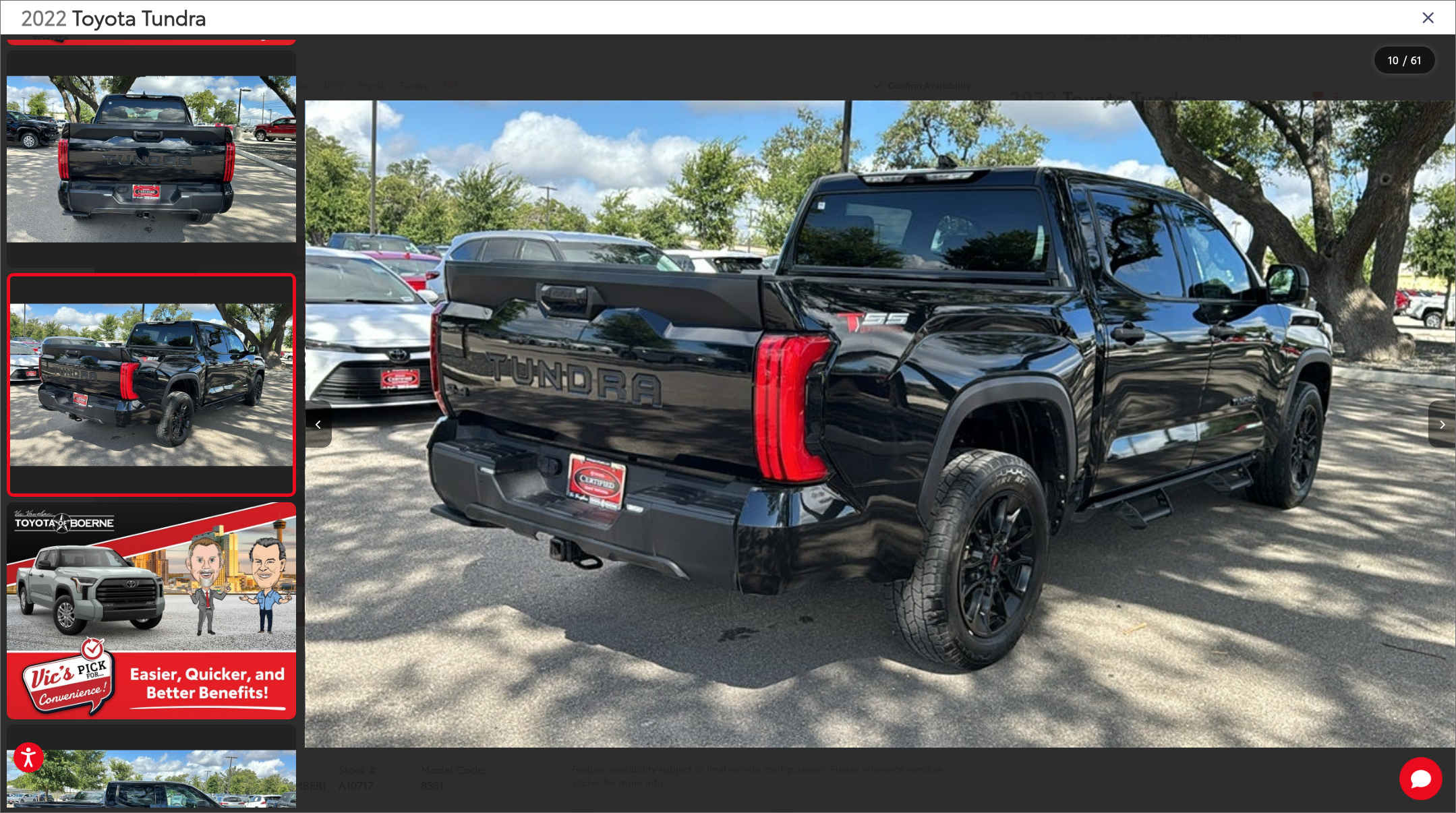
click at [1428, 423] on button "Next image" at bounding box center [1441, 424] width 27 height 47
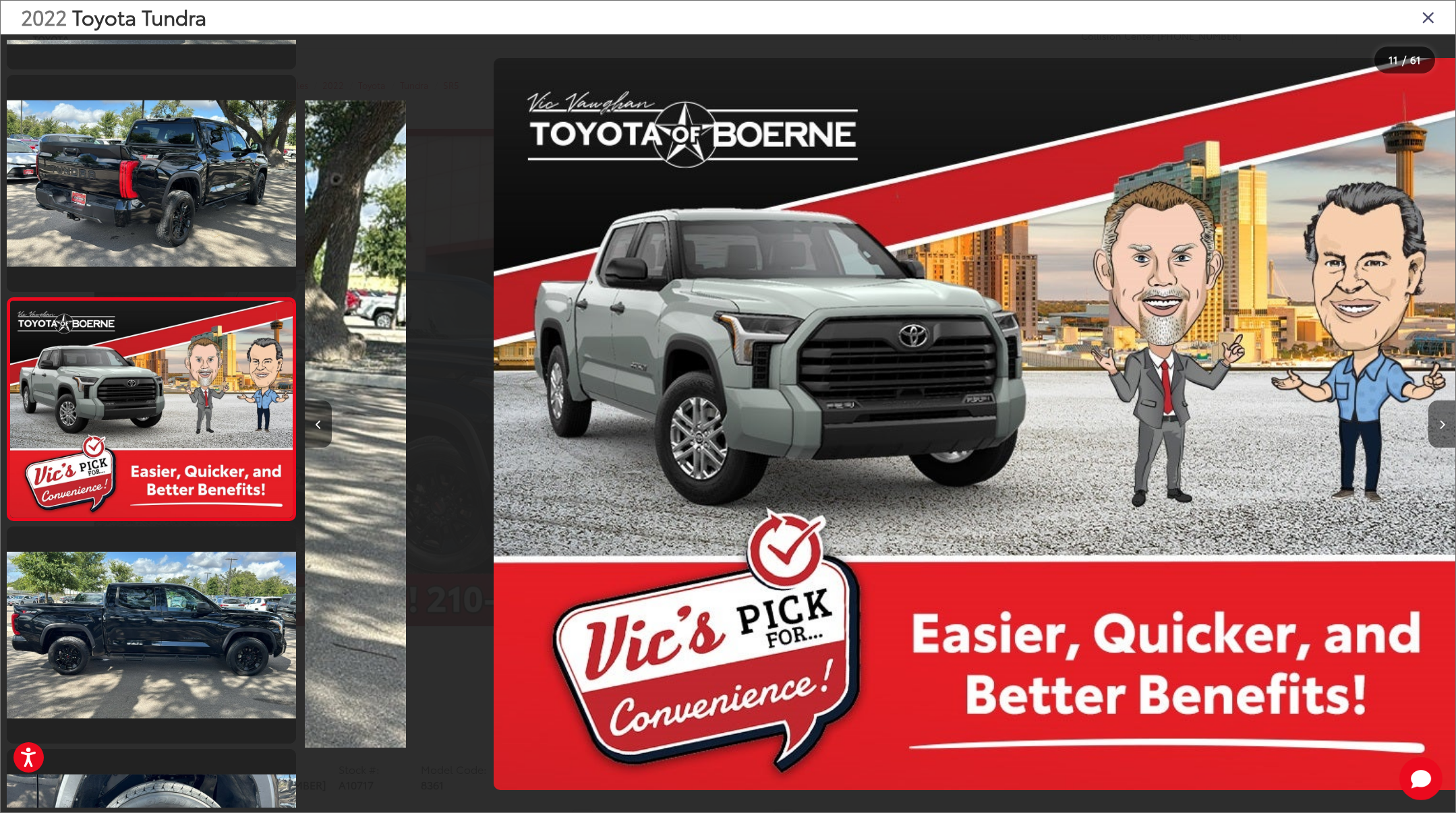
scroll to position [1991, 0]
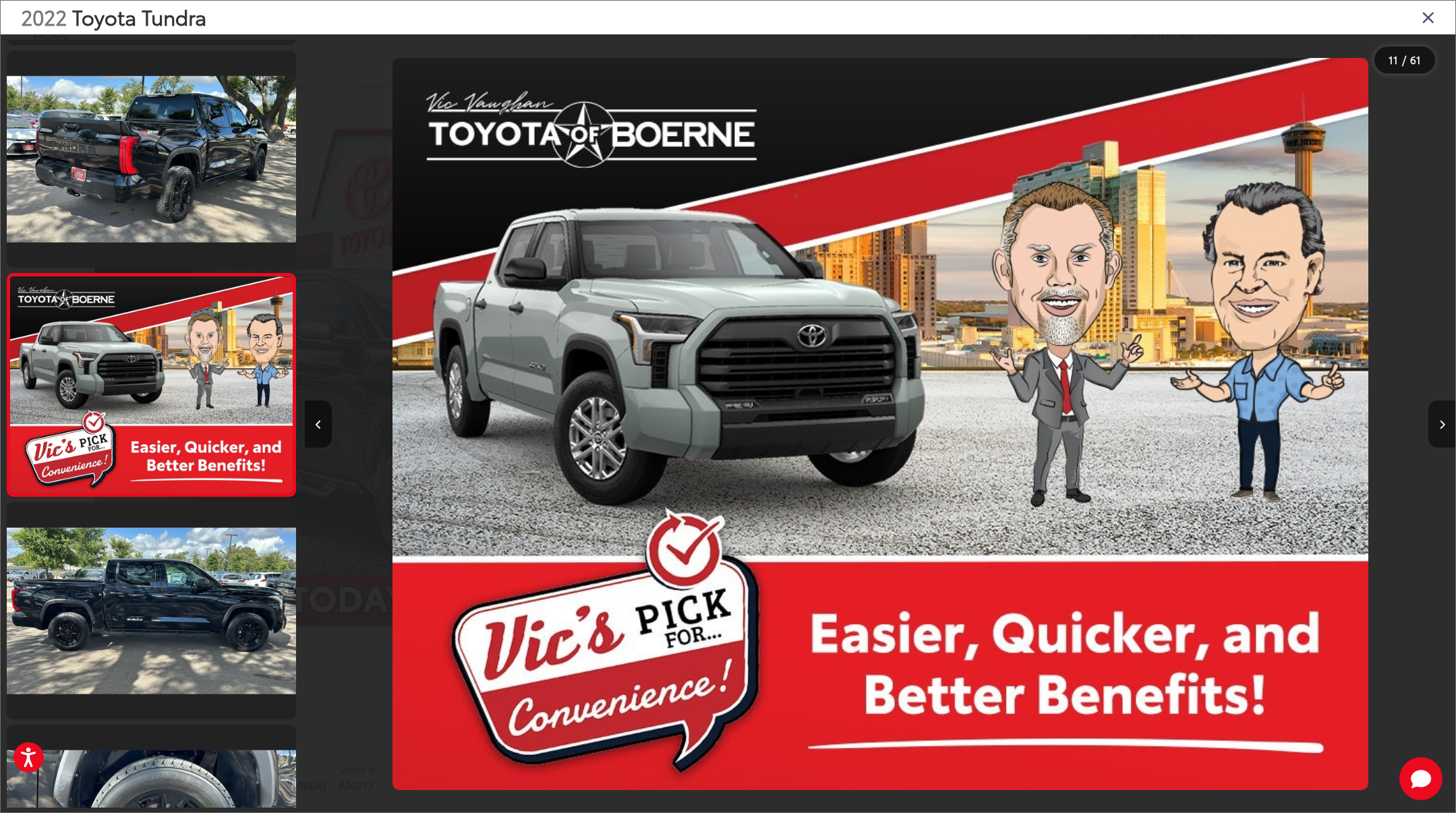
click at [1428, 423] on button "Next image" at bounding box center [1441, 424] width 27 height 47
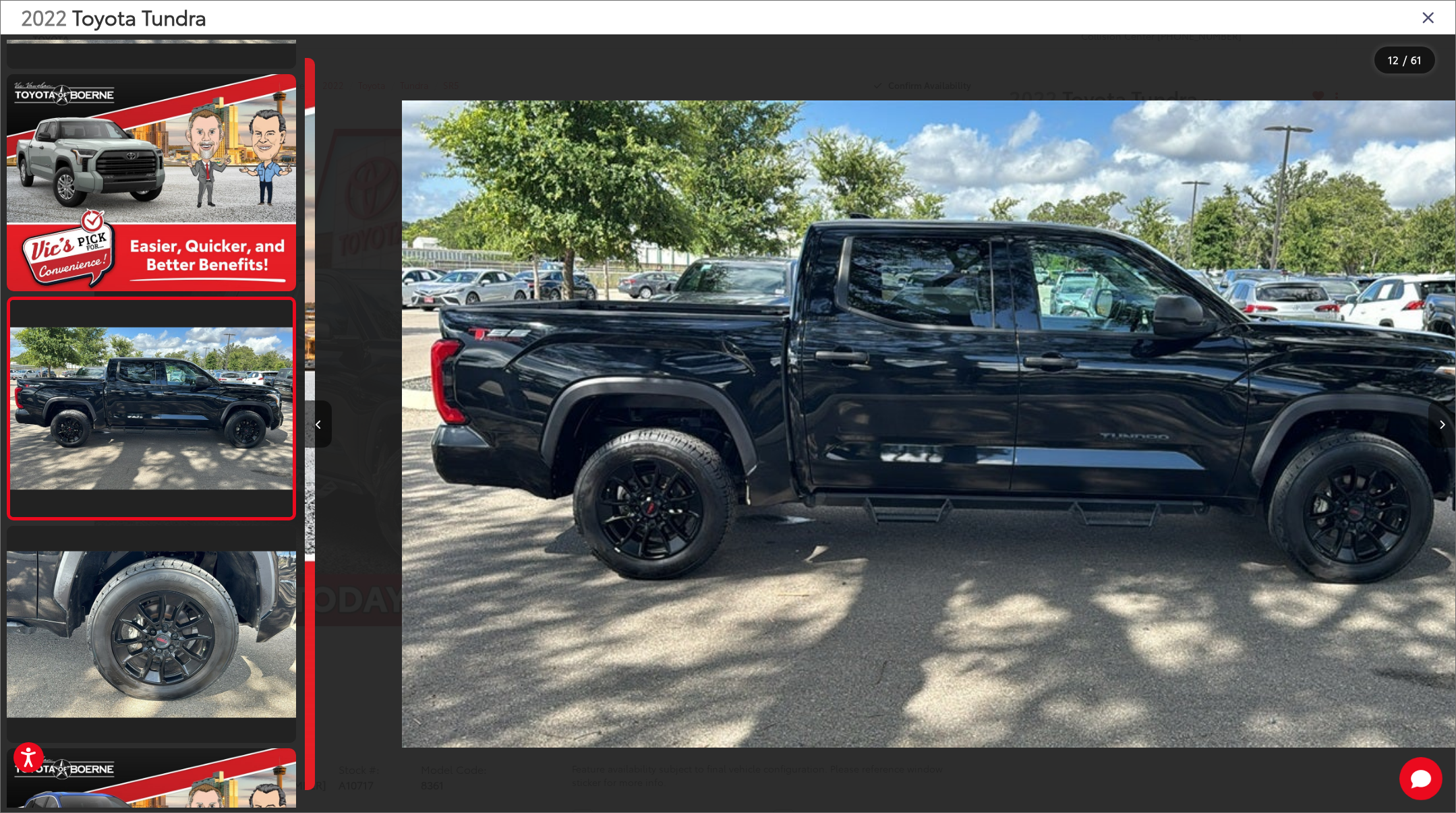
scroll to position [2214, 0]
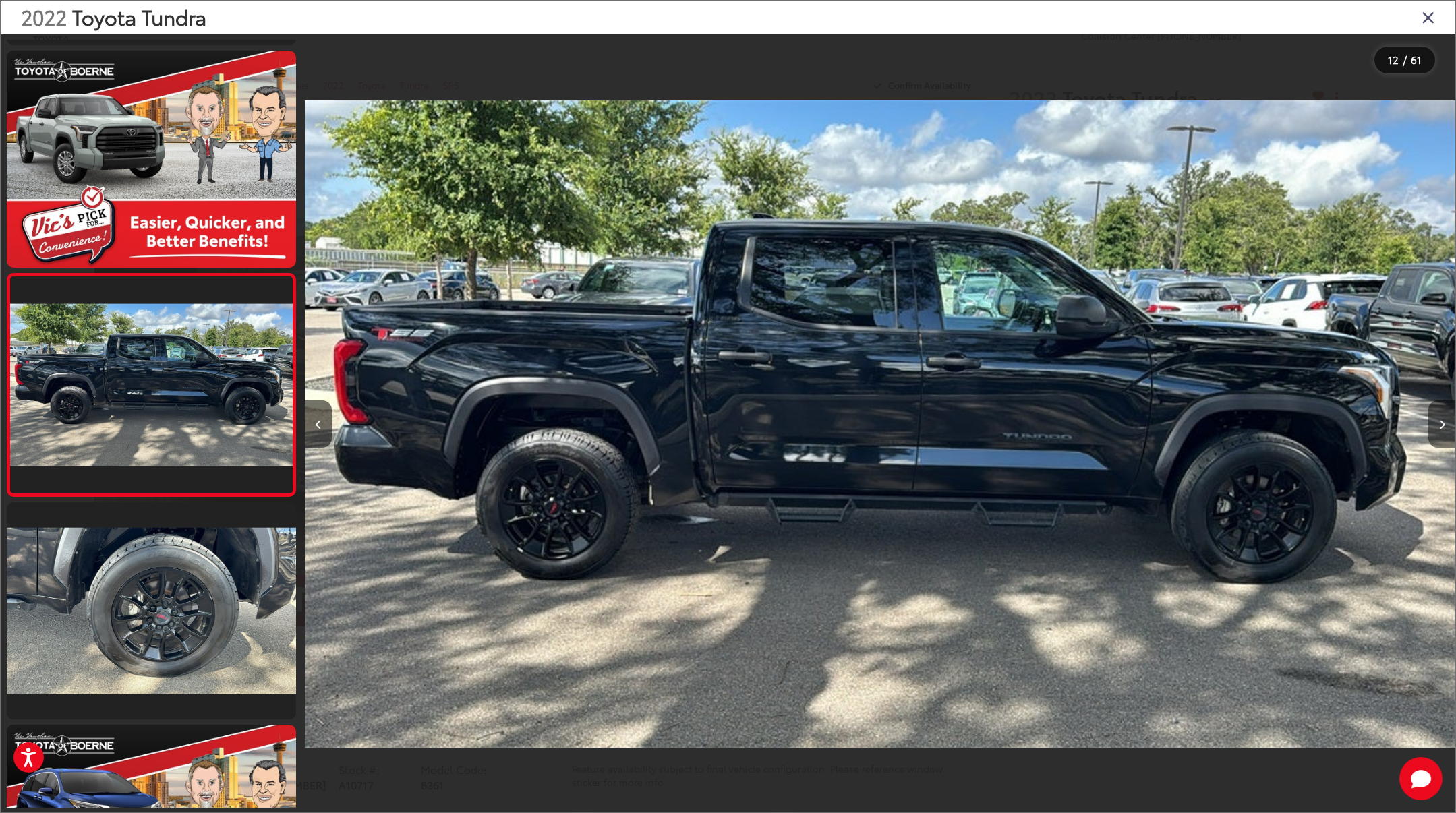
click at [1428, 423] on button "Next image" at bounding box center [1441, 424] width 27 height 47
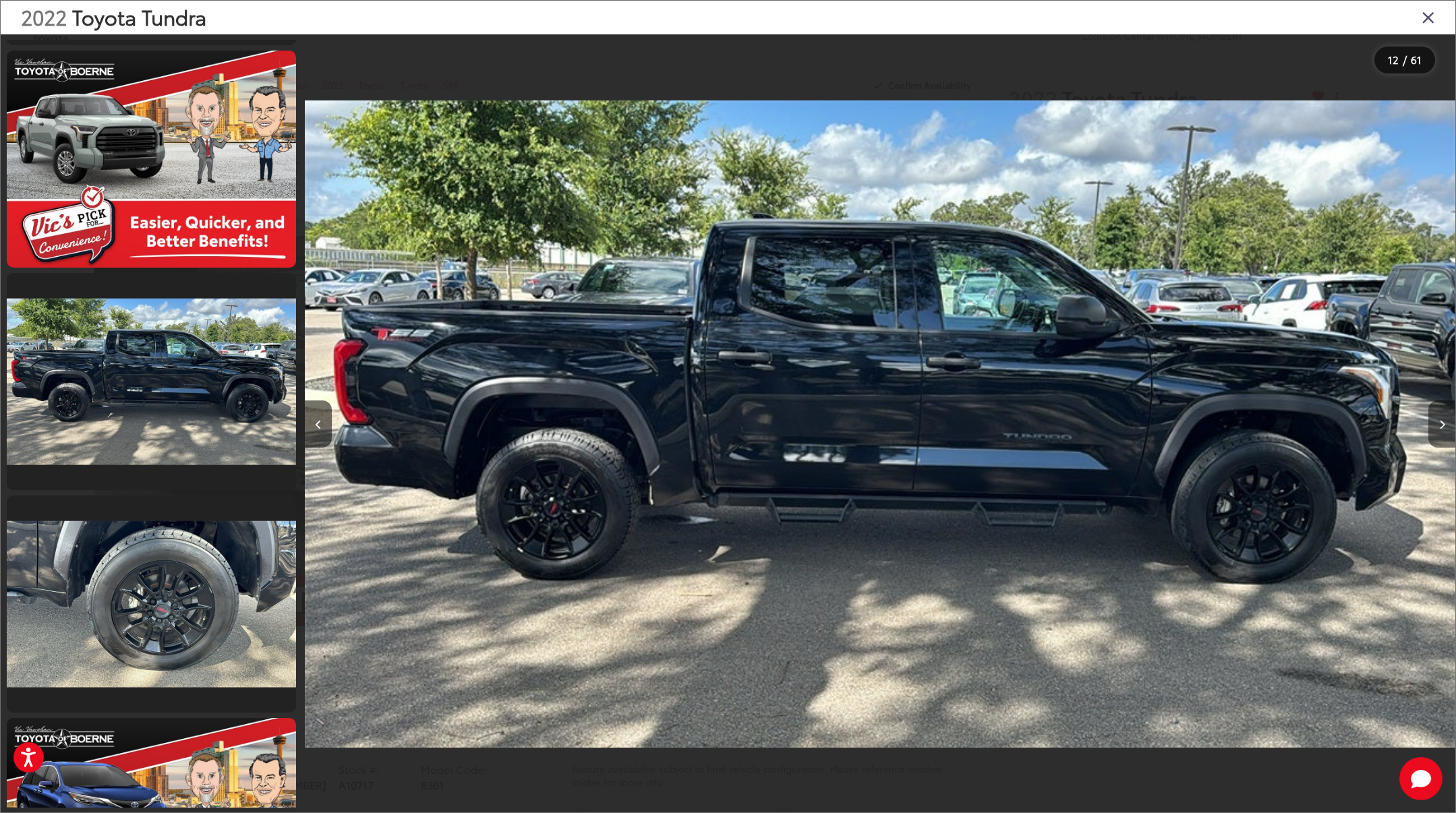
scroll to position [0, 0]
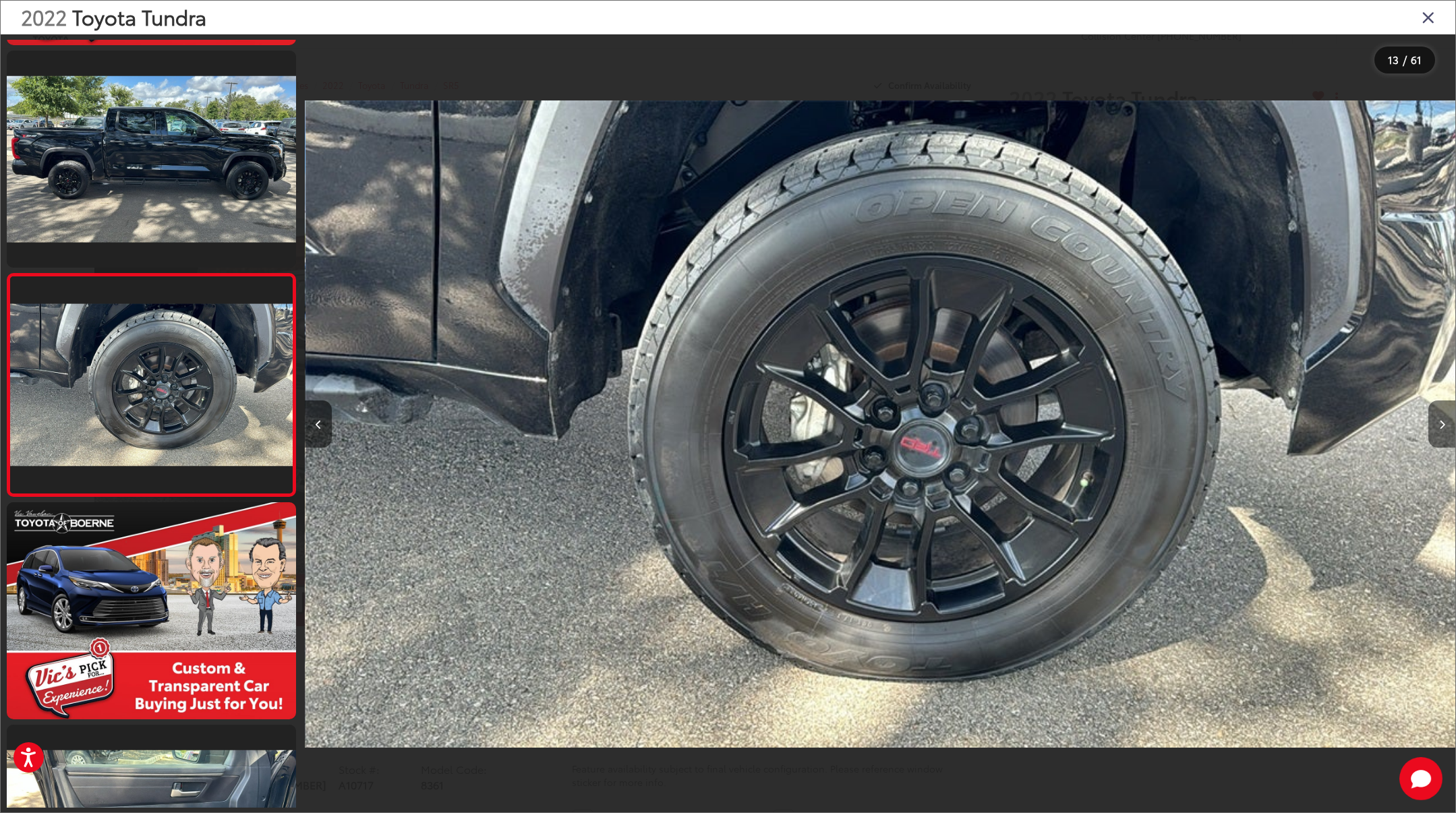
click at [1428, 423] on button "Next image" at bounding box center [1441, 424] width 27 height 47
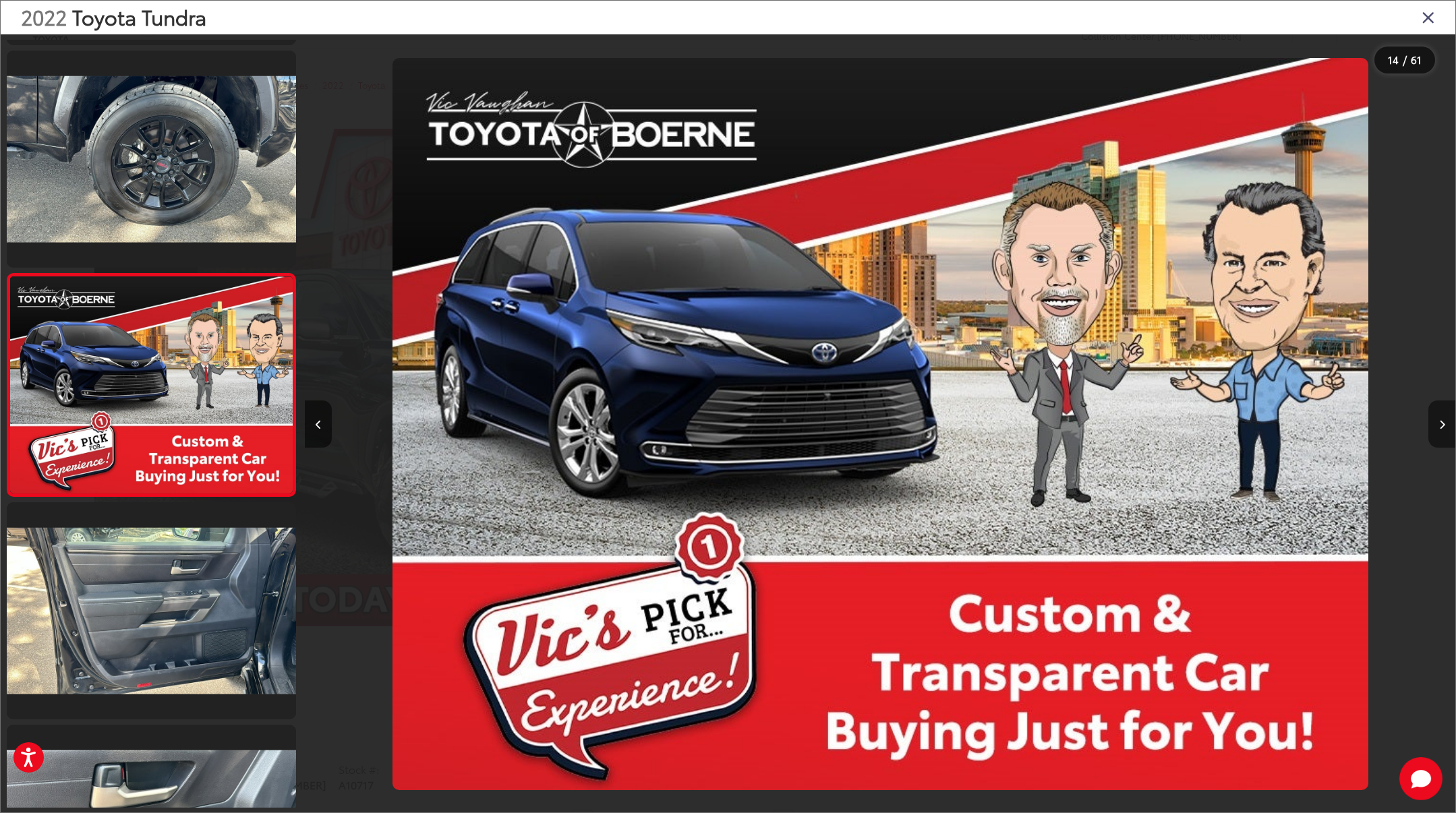
click at [1428, 423] on button "Next image" at bounding box center [1441, 424] width 27 height 47
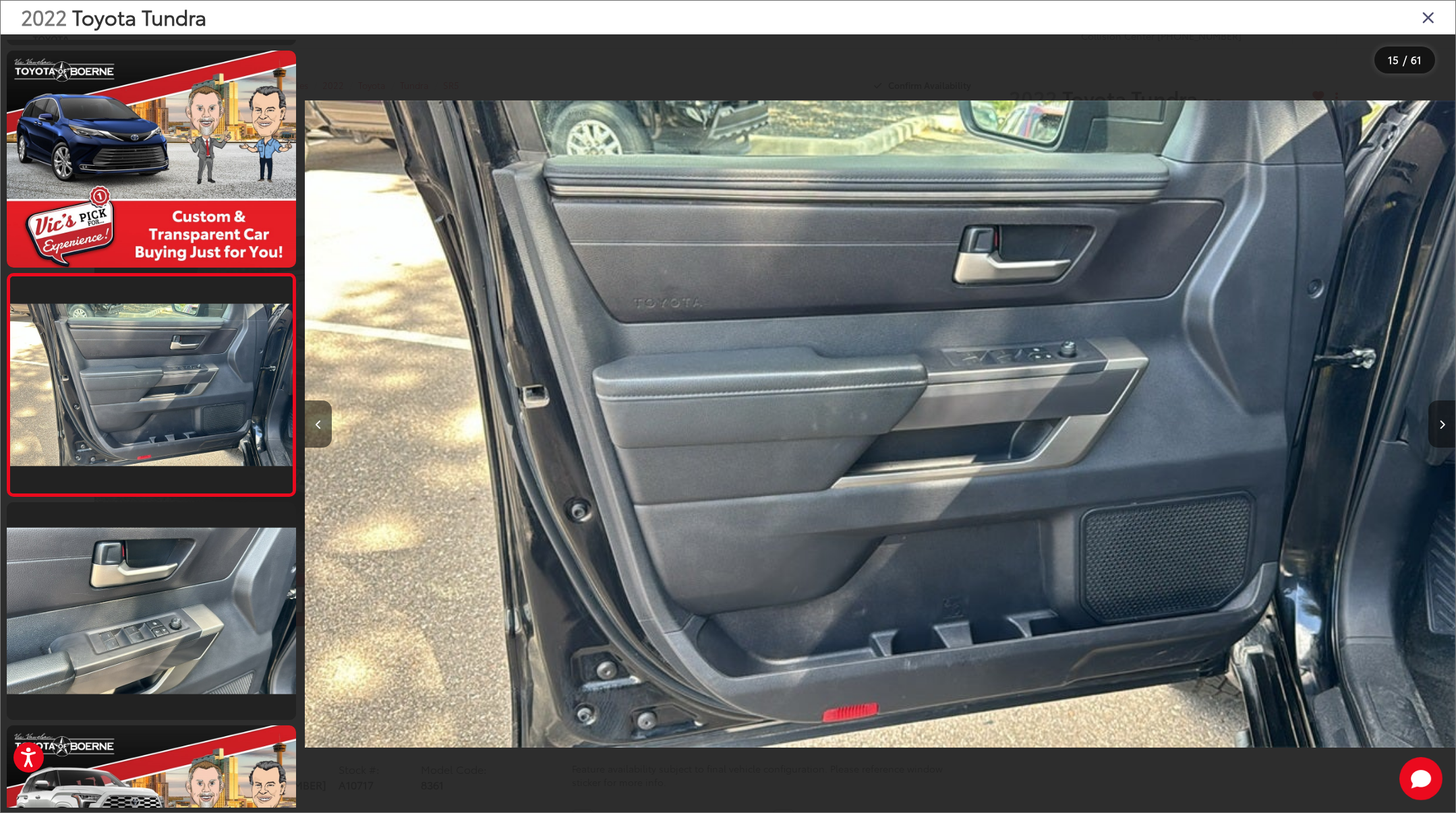
click at [1428, 423] on button "Next image" at bounding box center [1441, 424] width 27 height 47
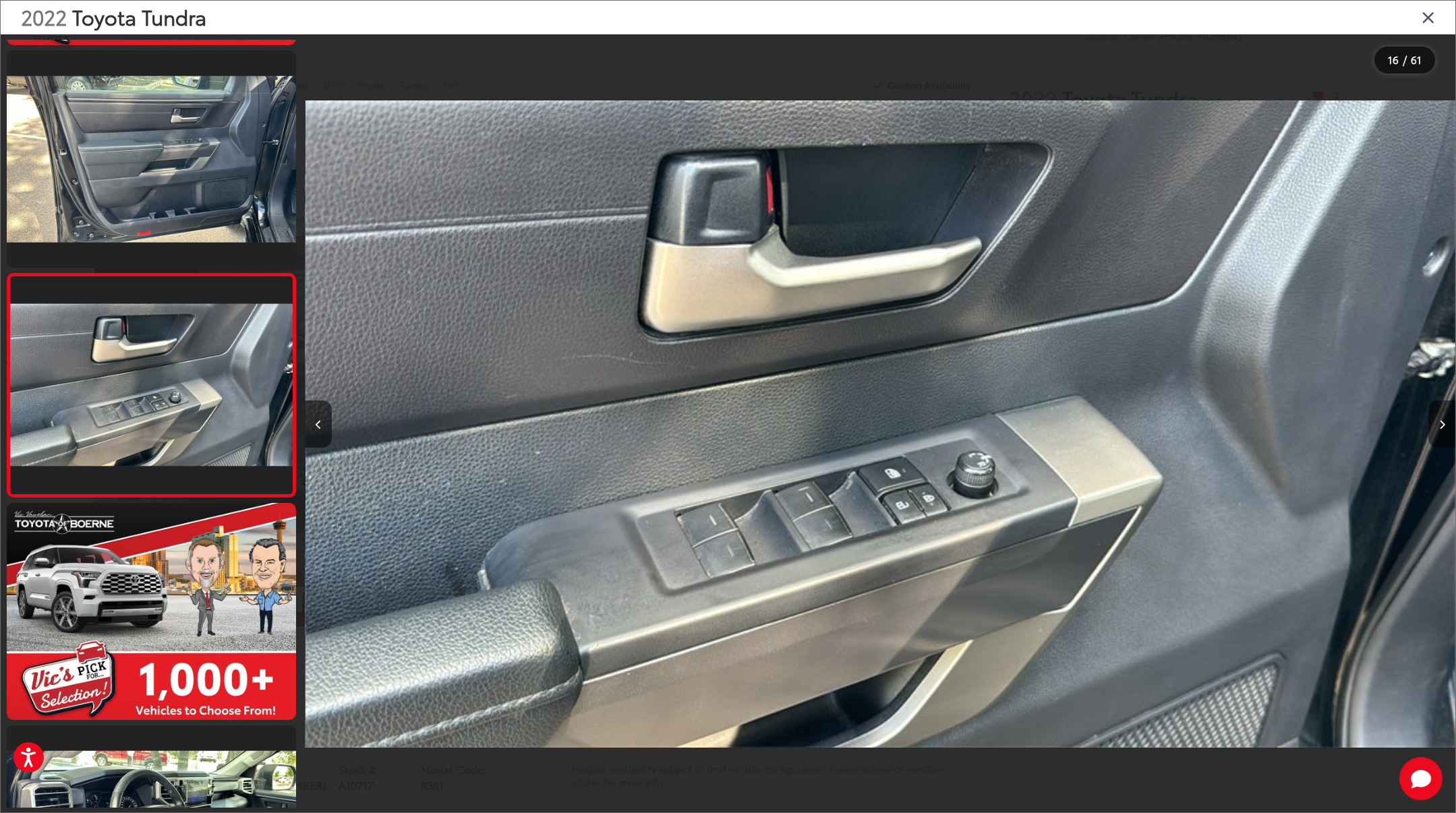
click at [1428, 423] on button "Next image" at bounding box center [1441, 424] width 27 height 47
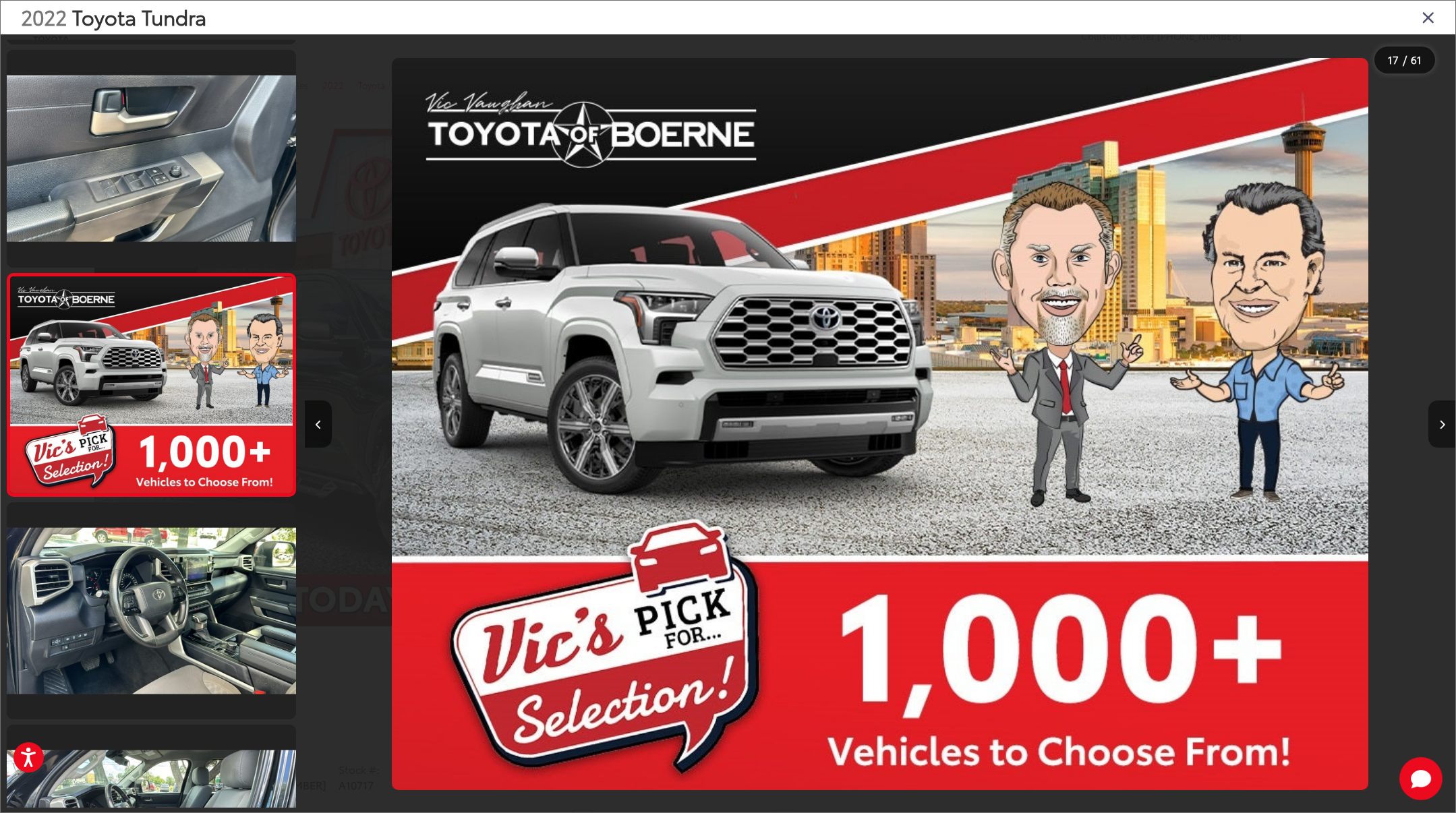
click at [1428, 423] on button "Next image" at bounding box center [1441, 424] width 27 height 47
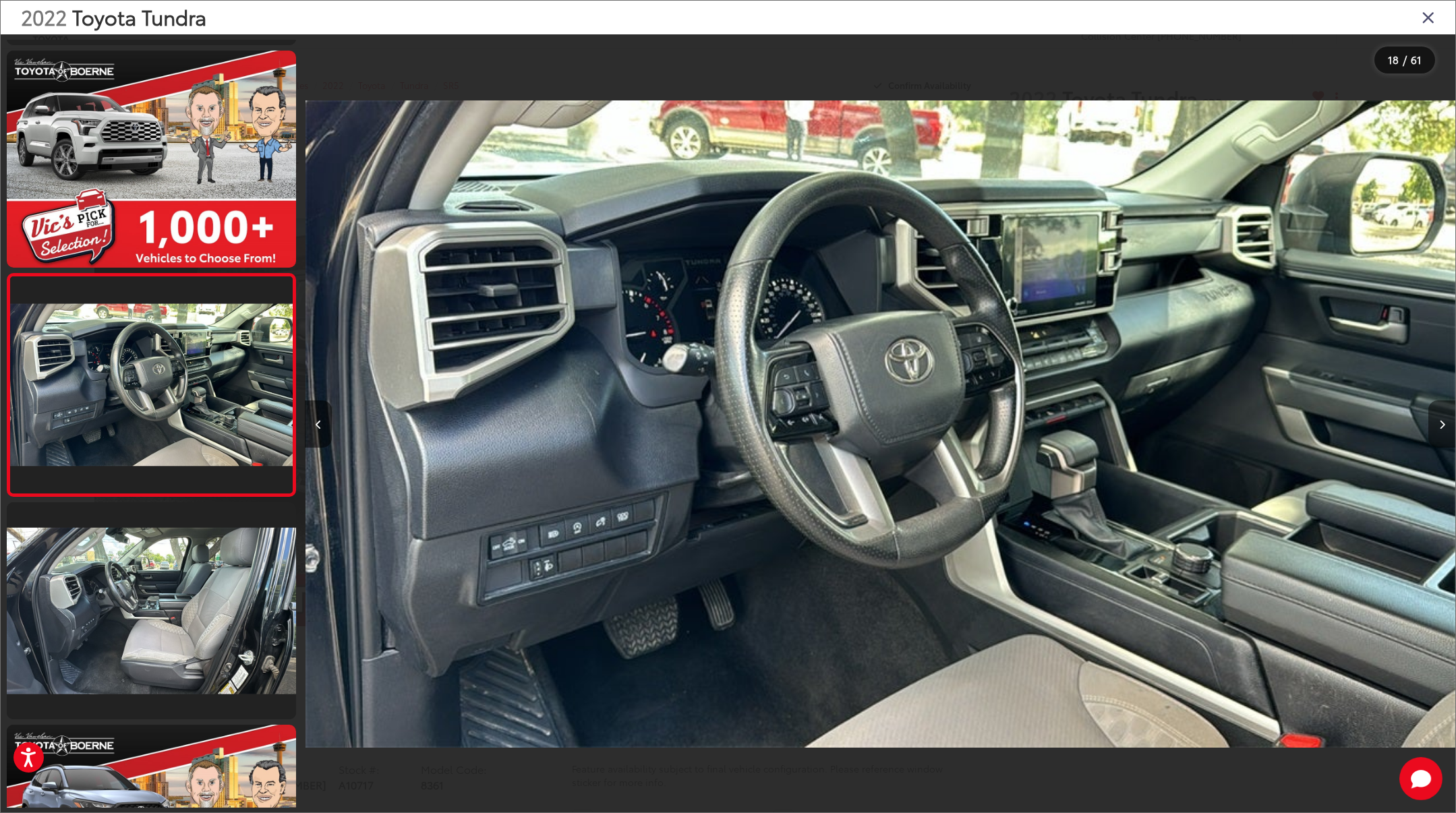
click at [1428, 423] on button "Next image" at bounding box center [1441, 424] width 27 height 47
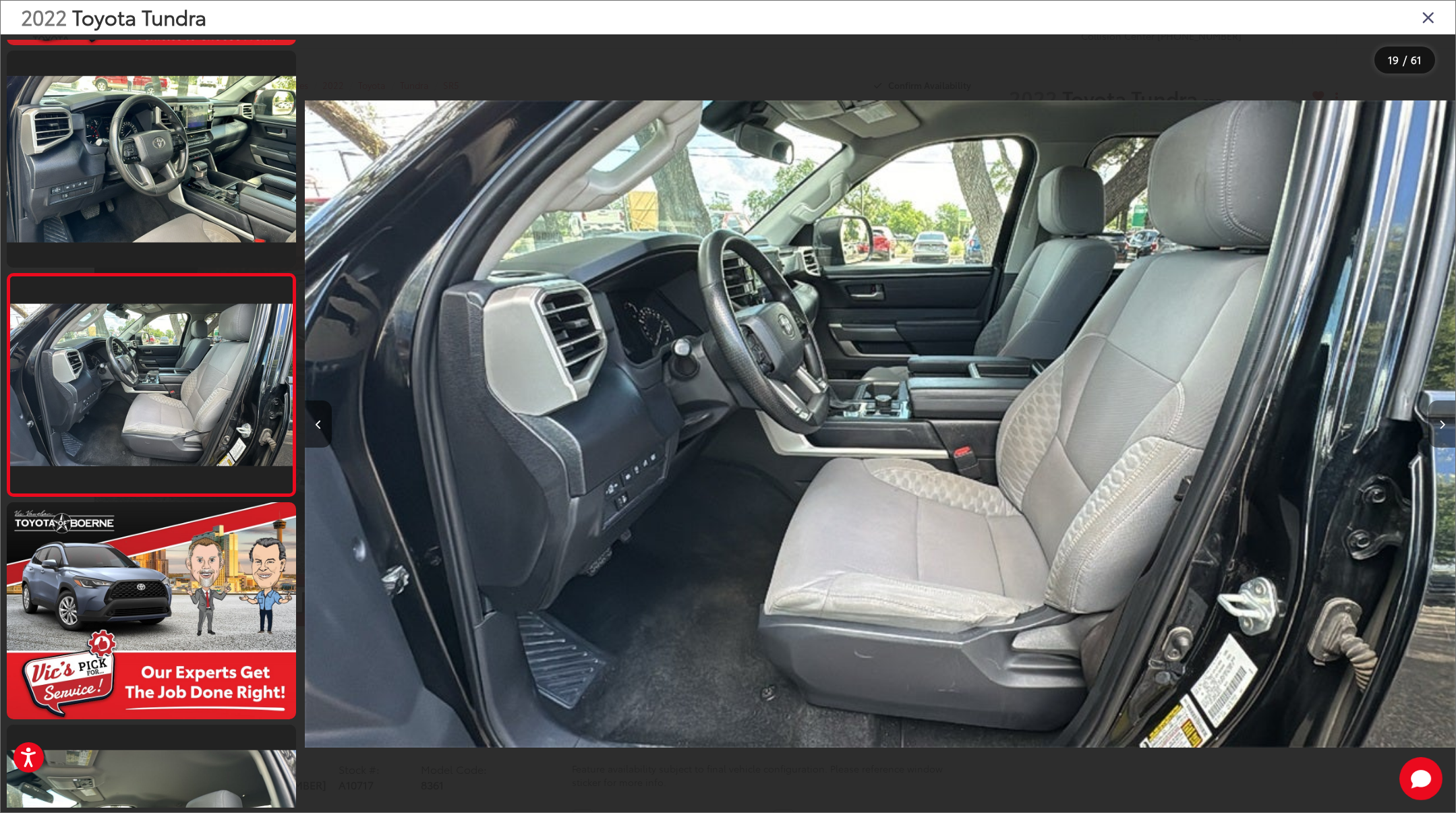
click at [1428, 423] on button "Next image" at bounding box center [1441, 424] width 27 height 47
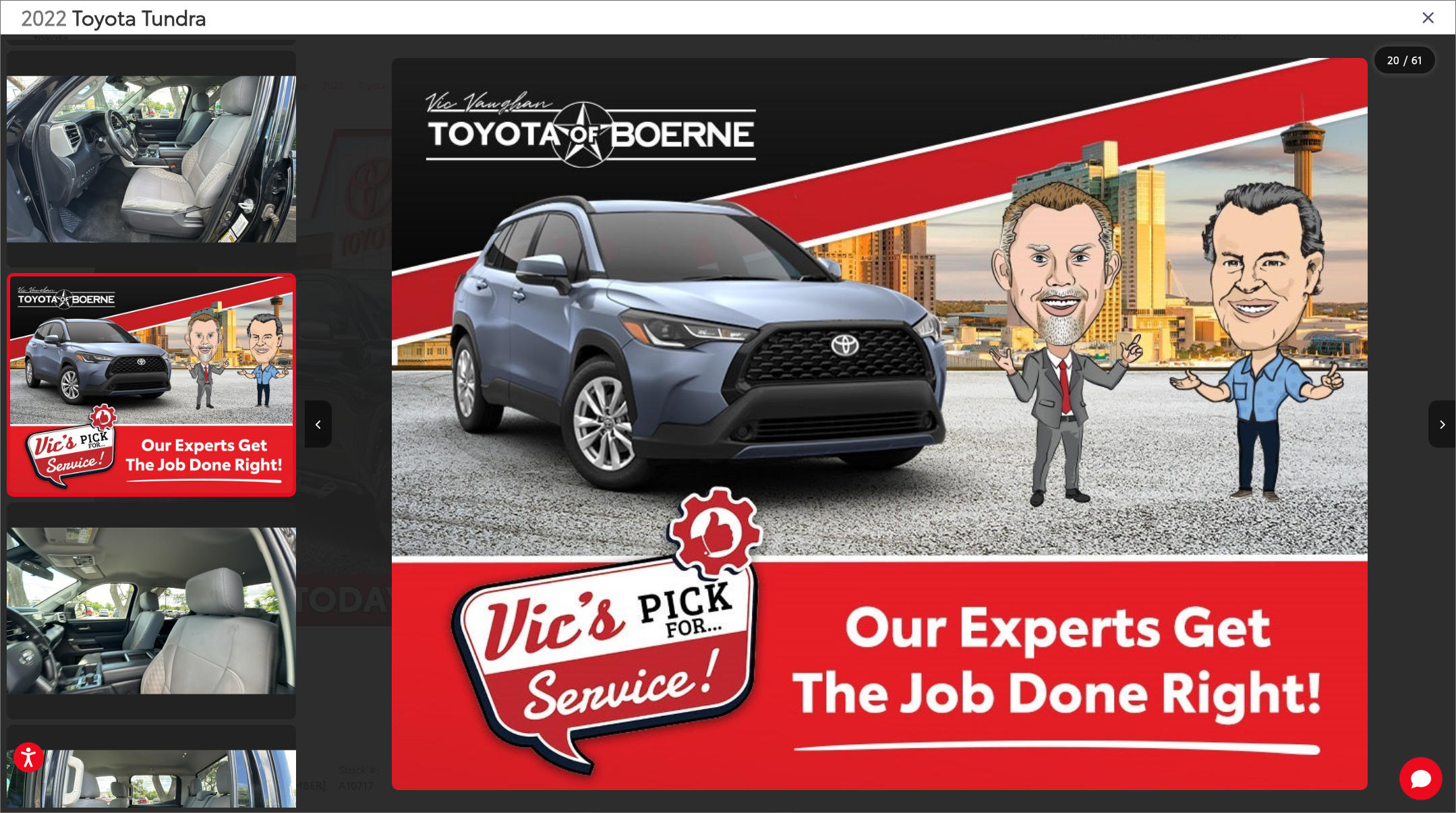
click at [1428, 423] on button "Next image" at bounding box center [1441, 424] width 27 height 47
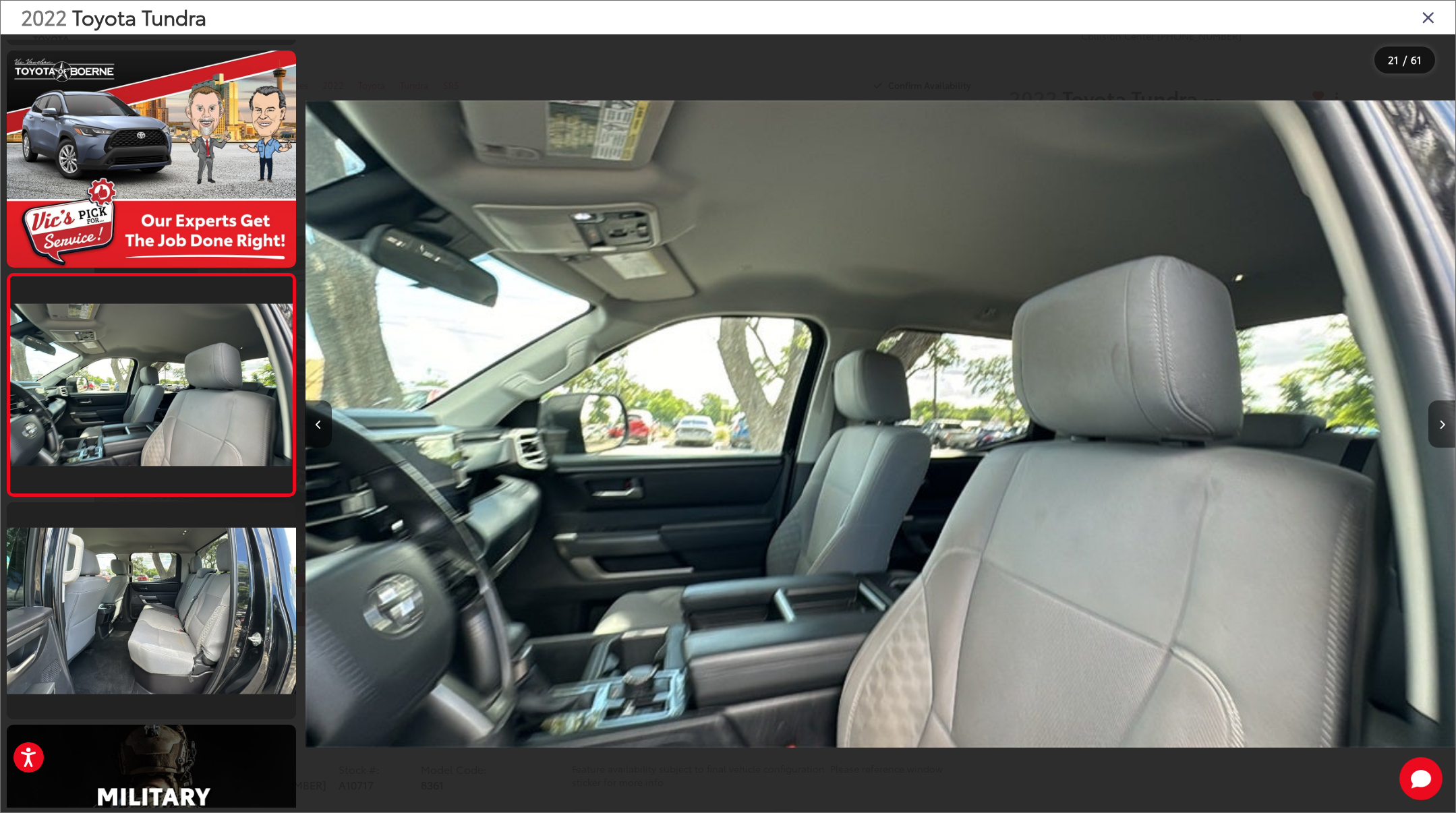
click at [1428, 424] on button "Next image" at bounding box center [1441, 424] width 27 height 47
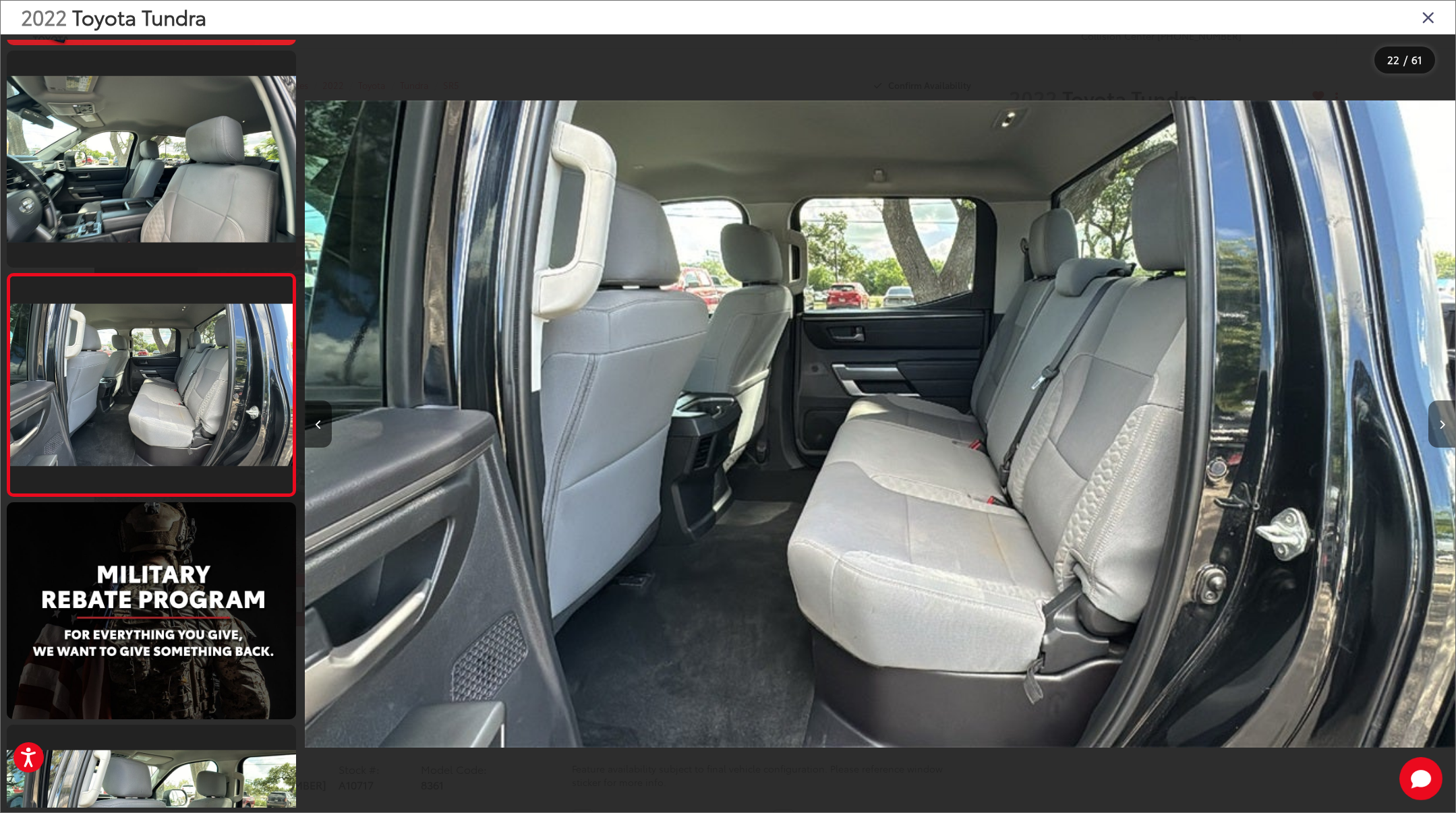
click at [1428, 424] on button "Next image" at bounding box center [1441, 424] width 27 height 47
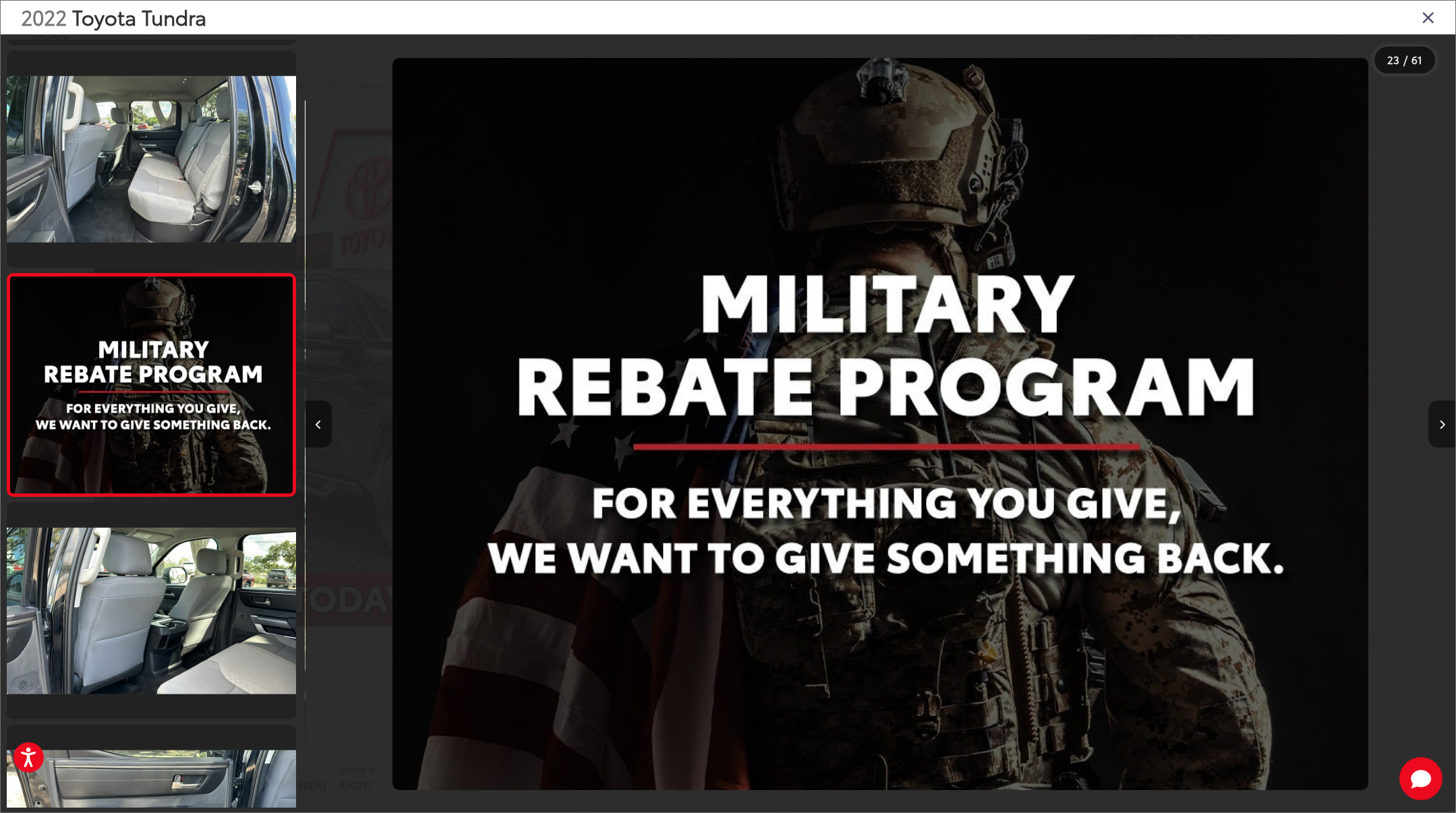
click at [1428, 424] on button "Next image" at bounding box center [1441, 424] width 27 height 47
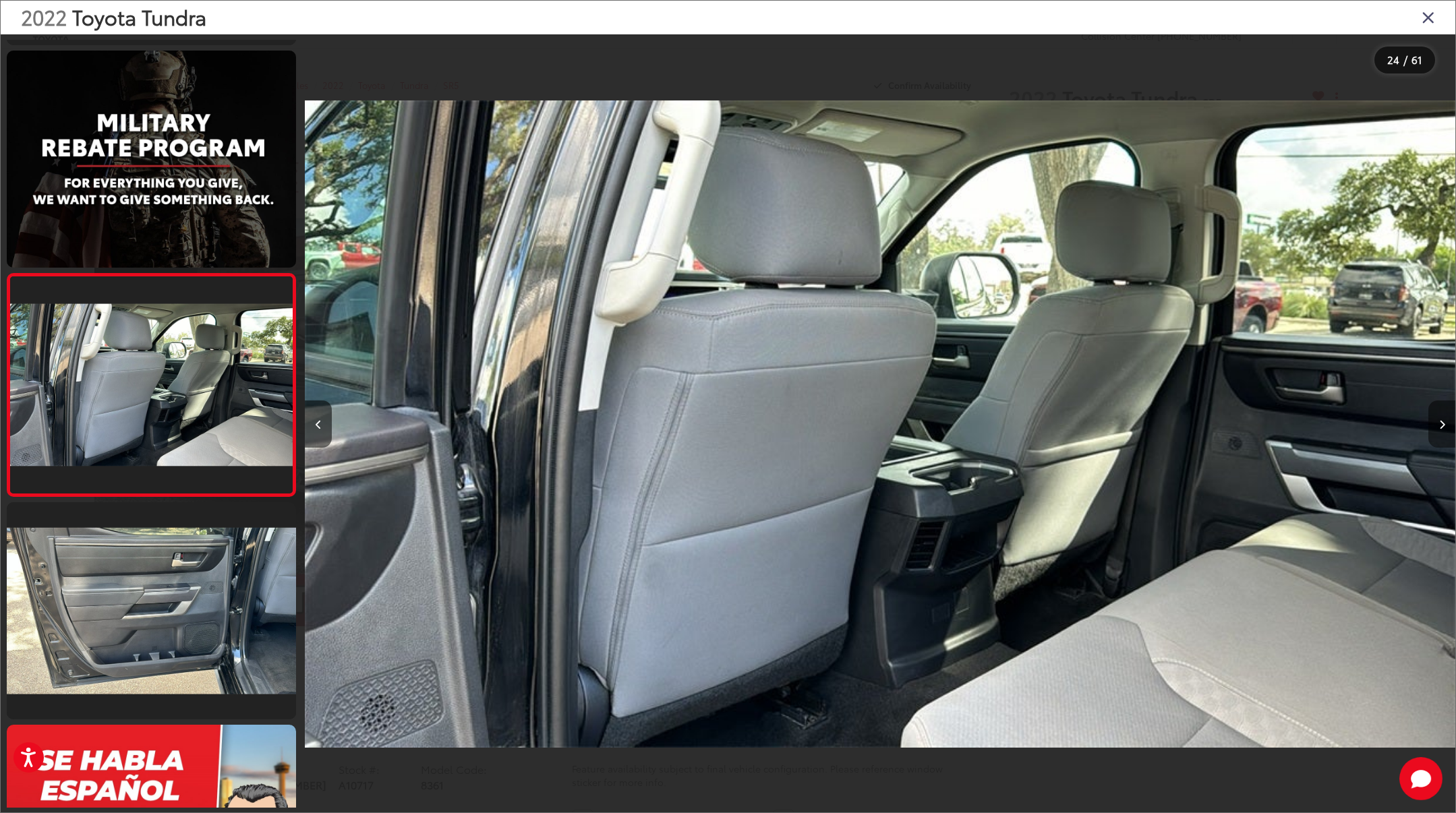
click at [1428, 424] on button "Next image" at bounding box center [1441, 424] width 27 height 47
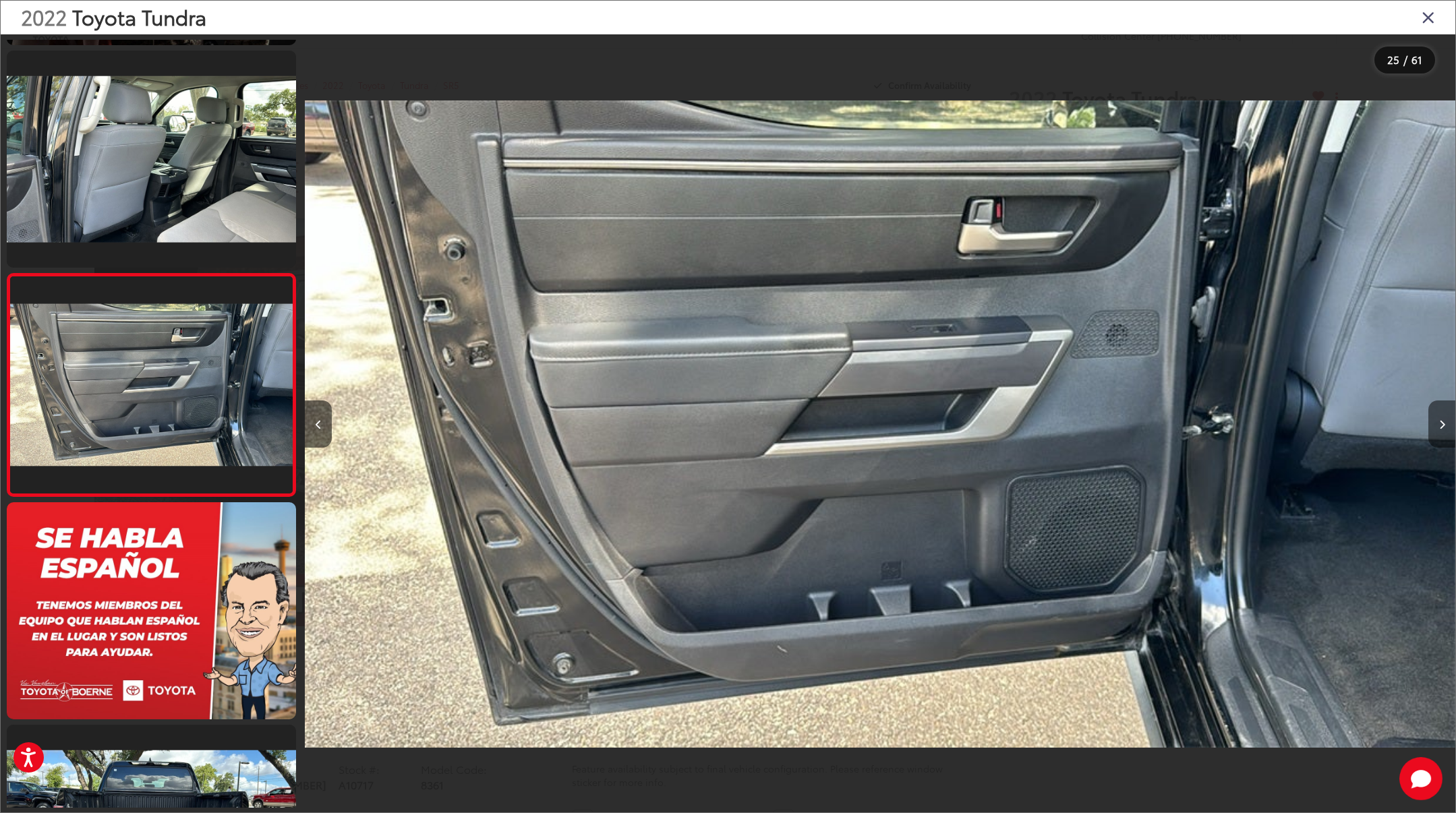
click at [1428, 424] on button "Next image" at bounding box center [1441, 424] width 27 height 47
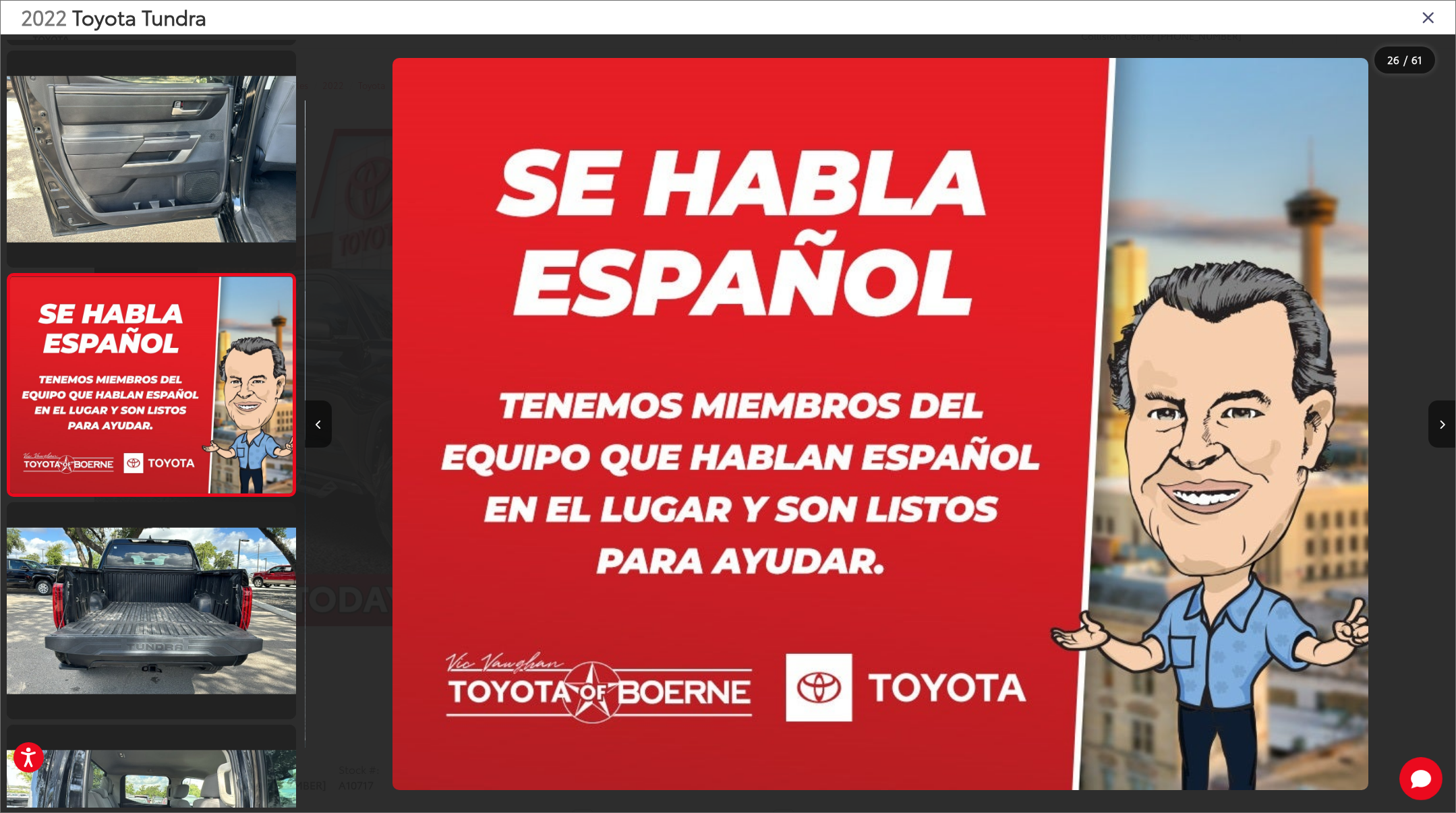
click at [1423, 19] on icon "Close gallery" at bounding box center [1428, 17] width 14 height 18
